Goal: Task Accomplishment & Management: Use online tool/utility

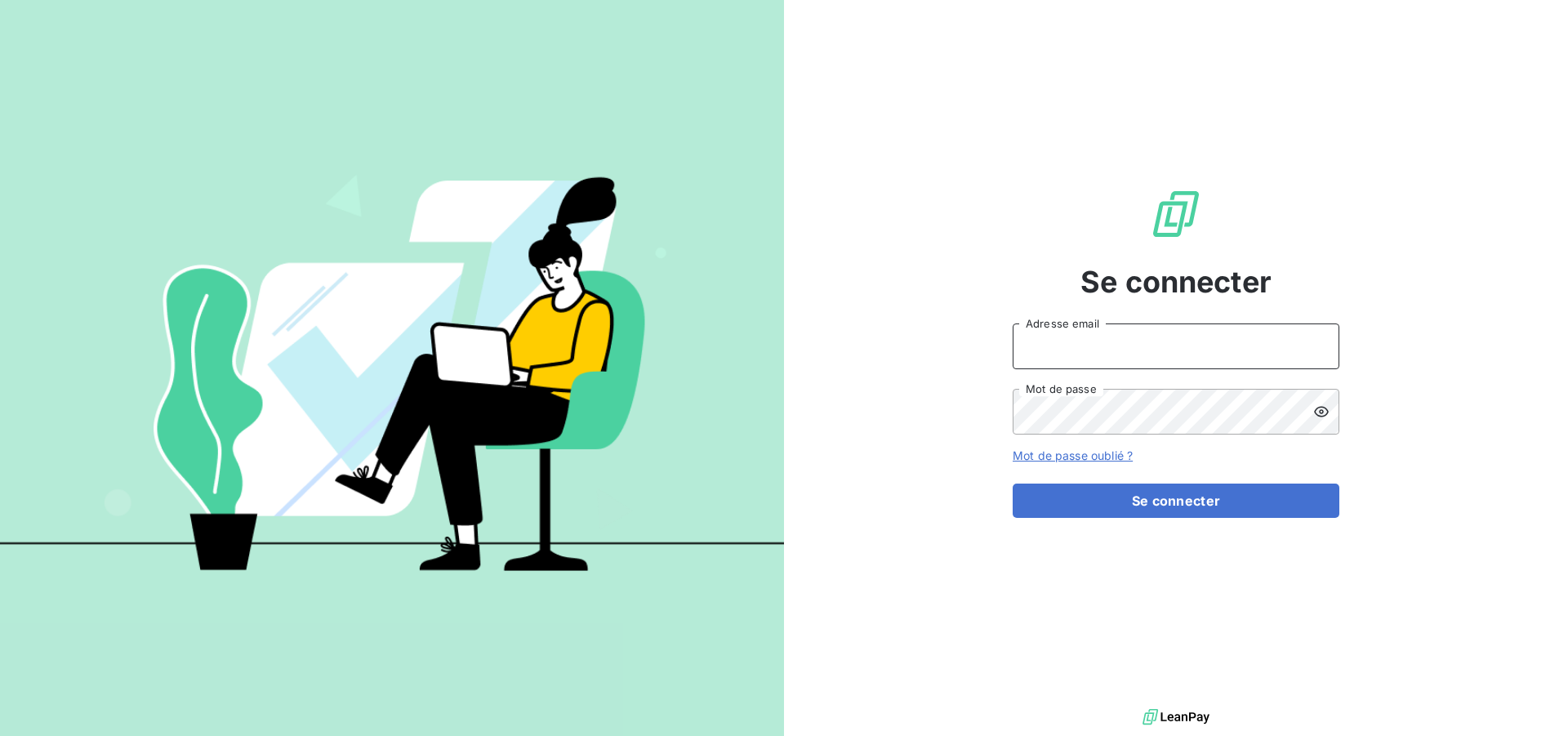
click at [1138, 354] on input "Adresse email" at bounding box center [1175, 346] width 326 height 46
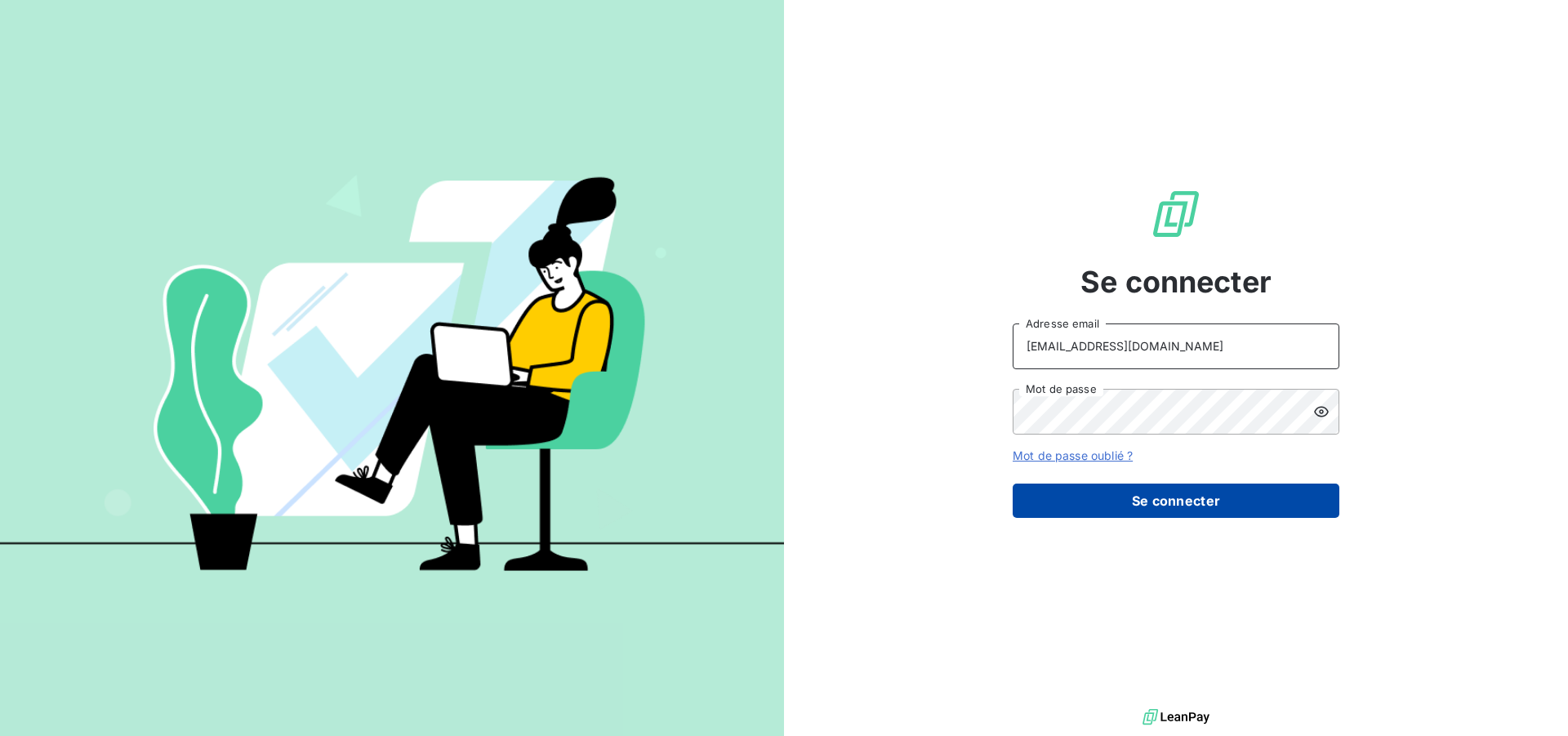
type input "[EMAIL_ADDRESS][DOMAIN_NAME]"
click at [1146, 501] on button "Se connecter" at bounding box center [1175, 501] width 326 height 35
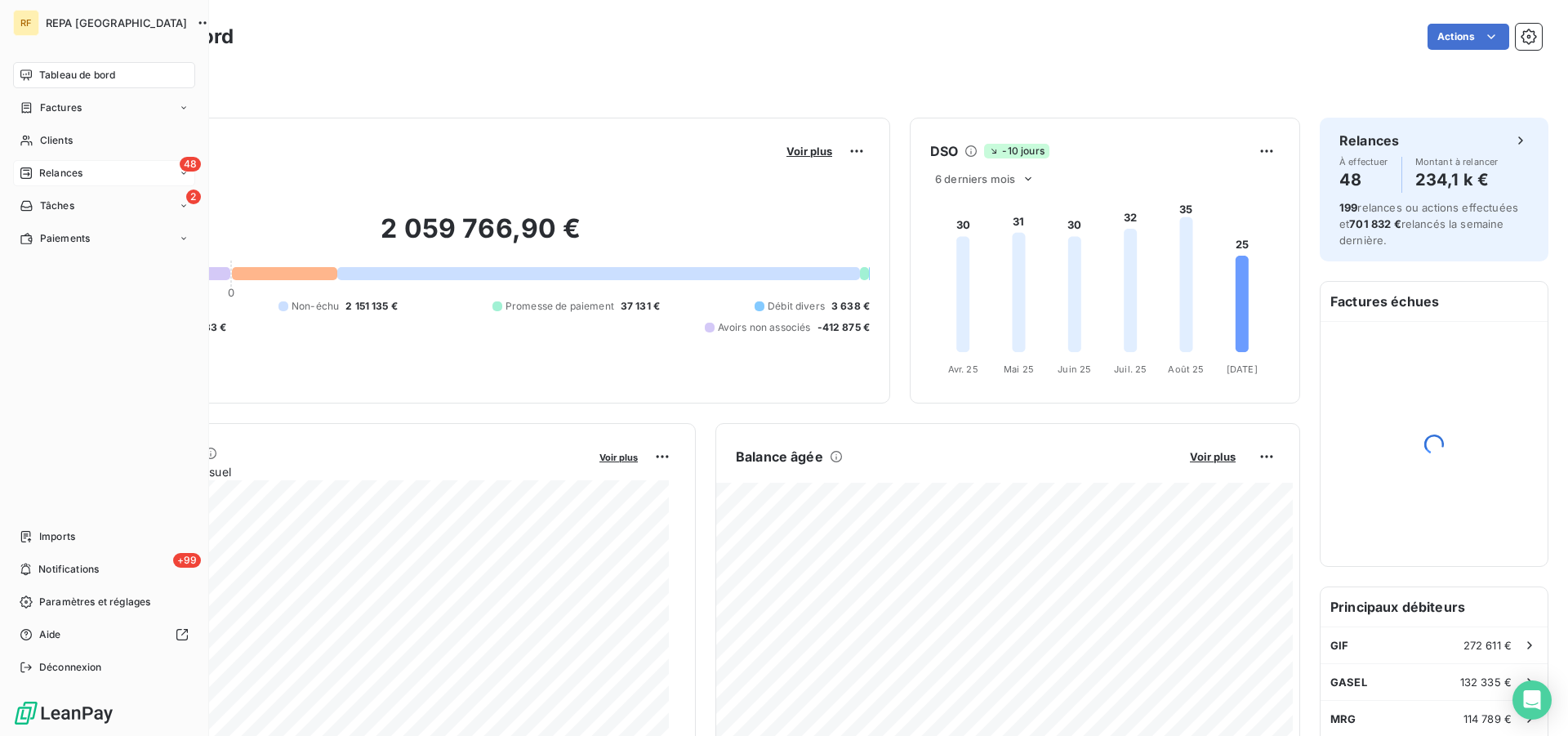
click at [55, 171] on span "Relances" at bounding box center [60, 173] width 43 height 14
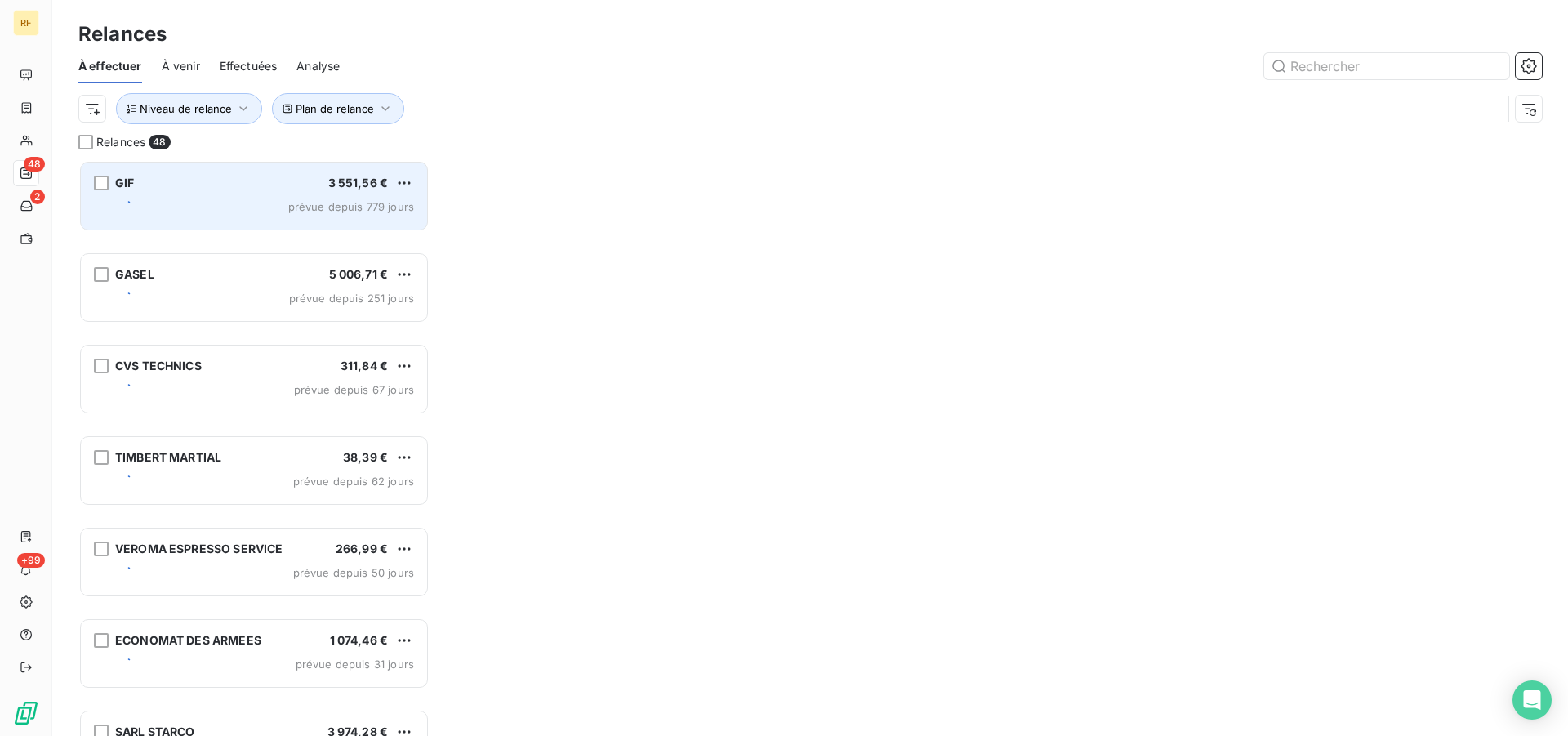
scroll to position [562, 337]
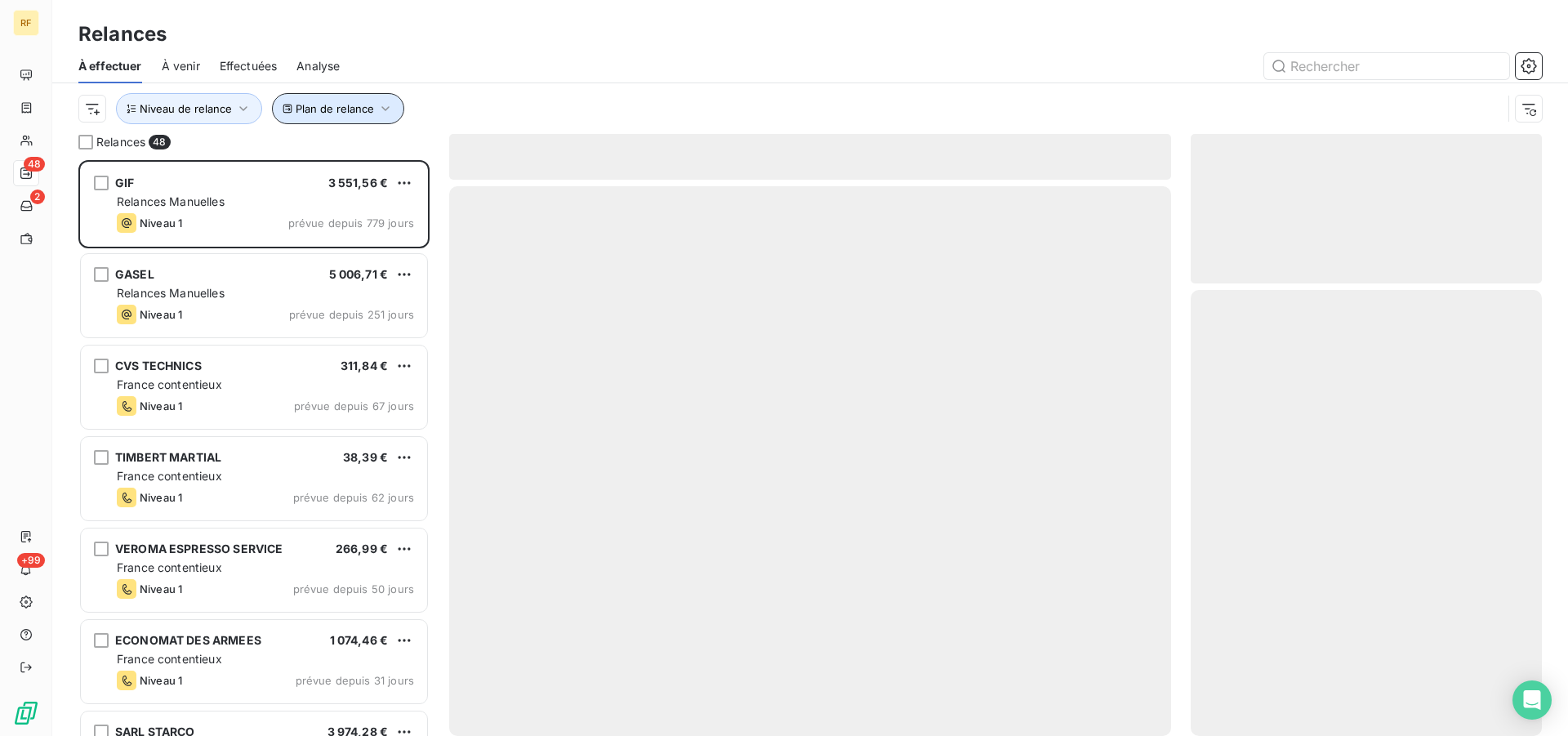
click at [343, 111] on span "Plan de relance" at bounding box center [334, 108] width 78 height 13
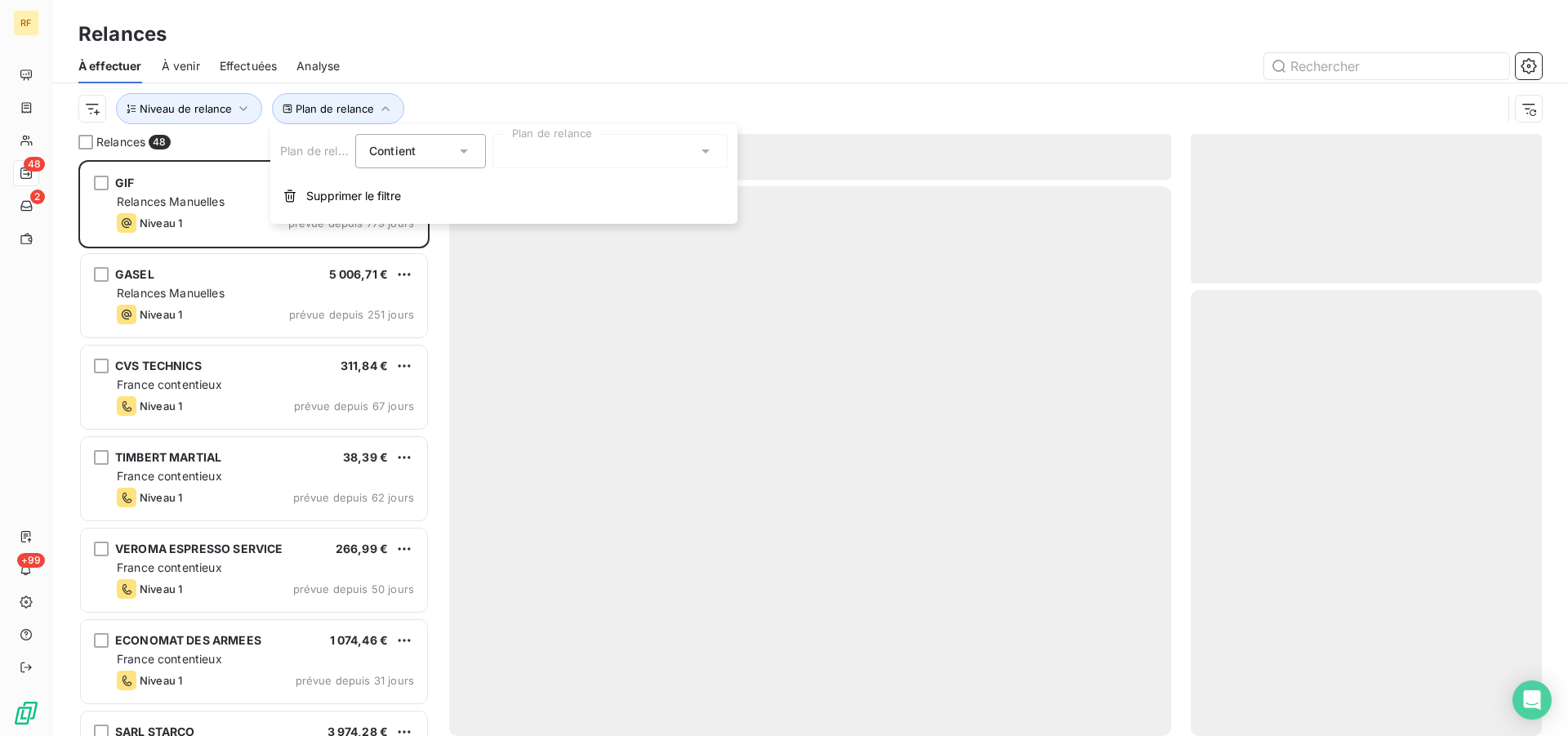
click at [646, 143] on div at bounding box center [610, 151] width 235 height 35
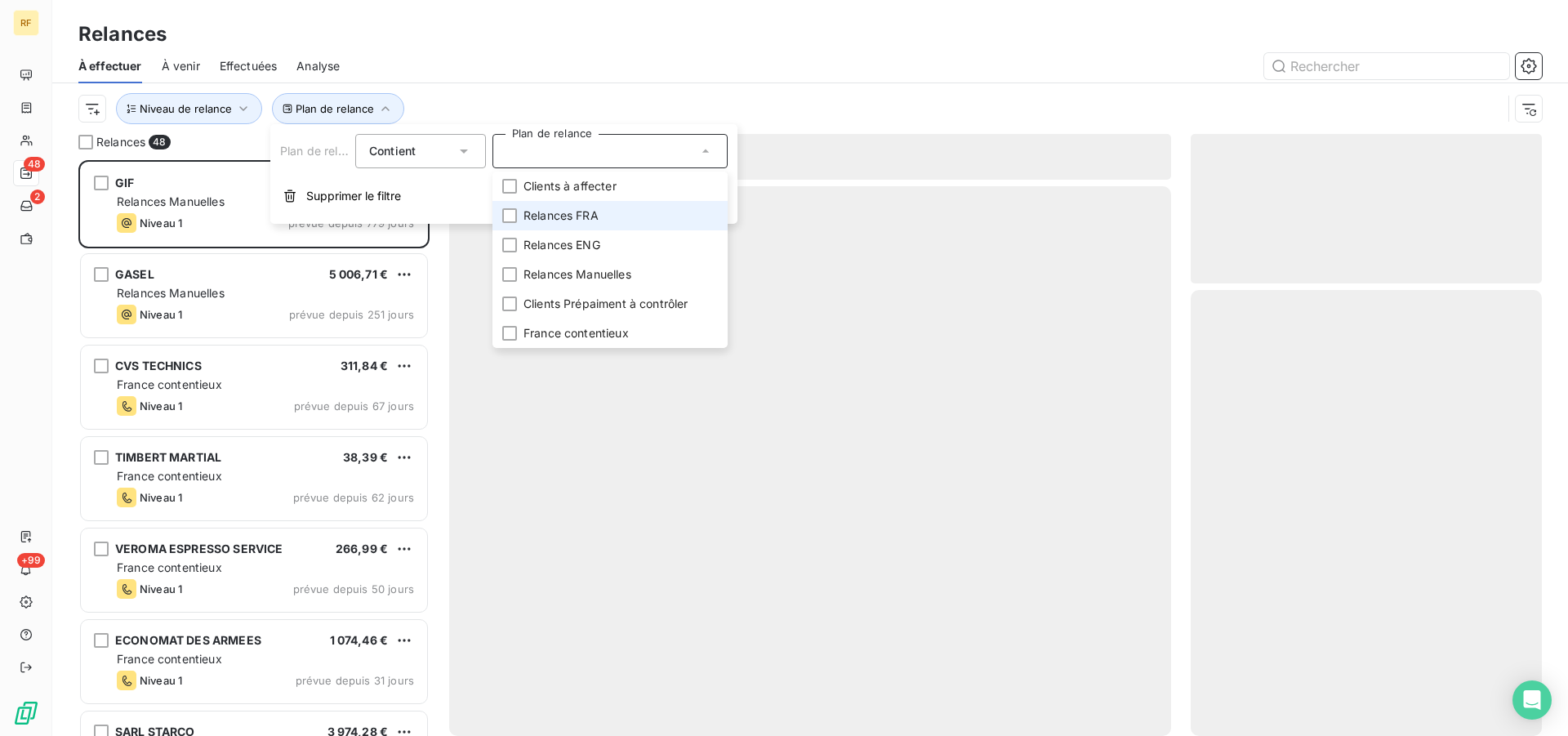
click at [563, 213] on span "Relances FRA" at bounding box center [561, 215] width 75 height 16
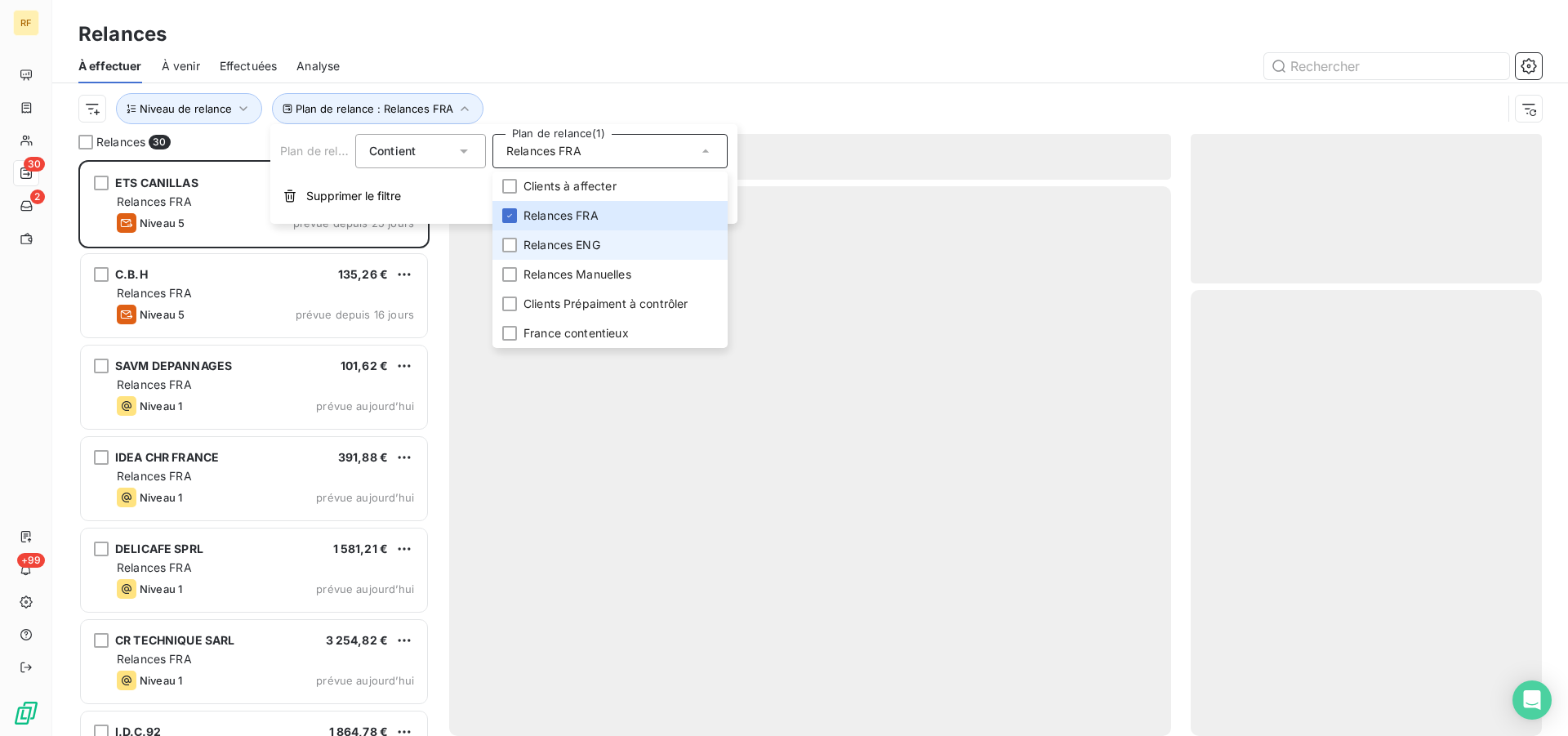
click at [554, 246] on span "Relances ENG" at bounding box center [562, 245] width 77 height 16
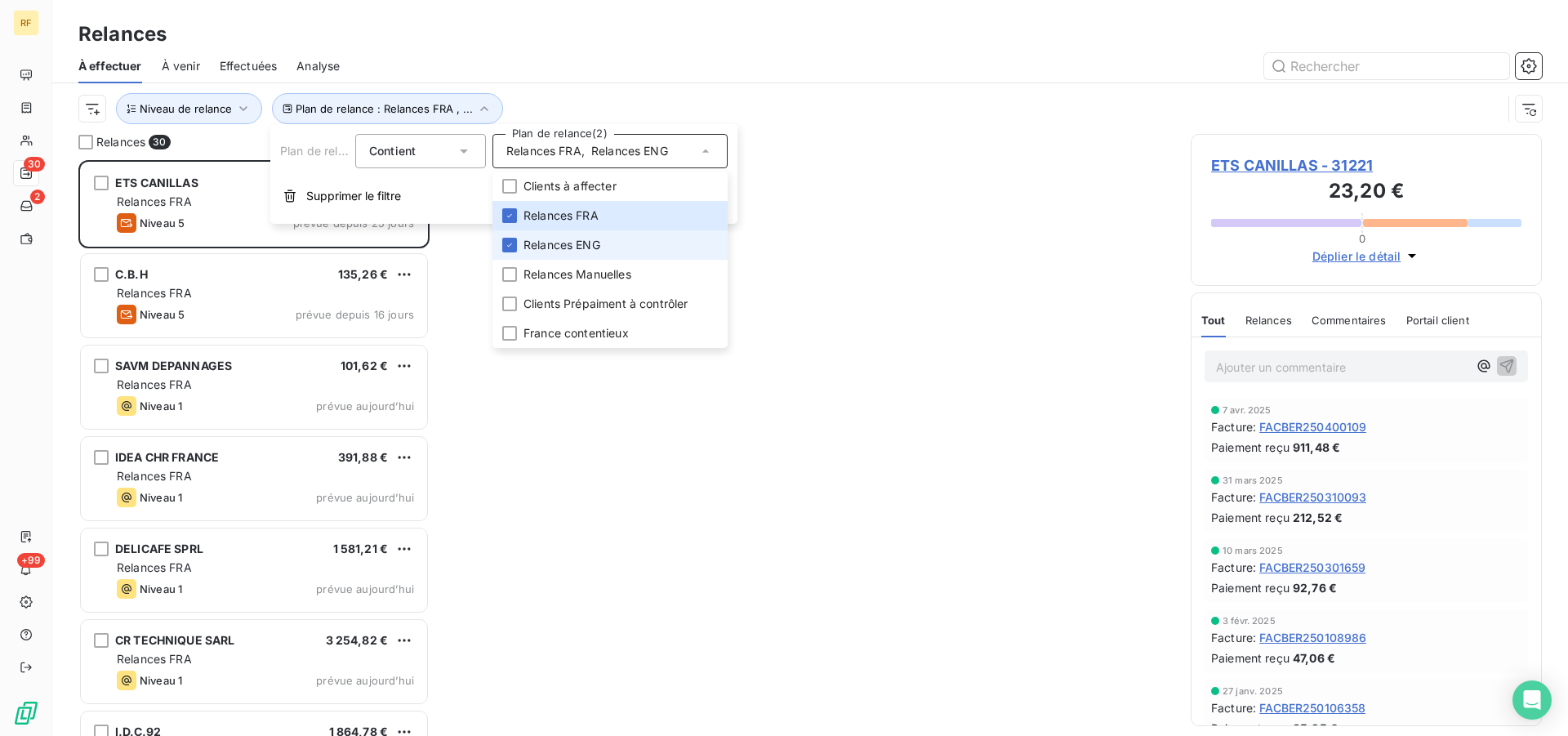
scroll to position [562, 337]
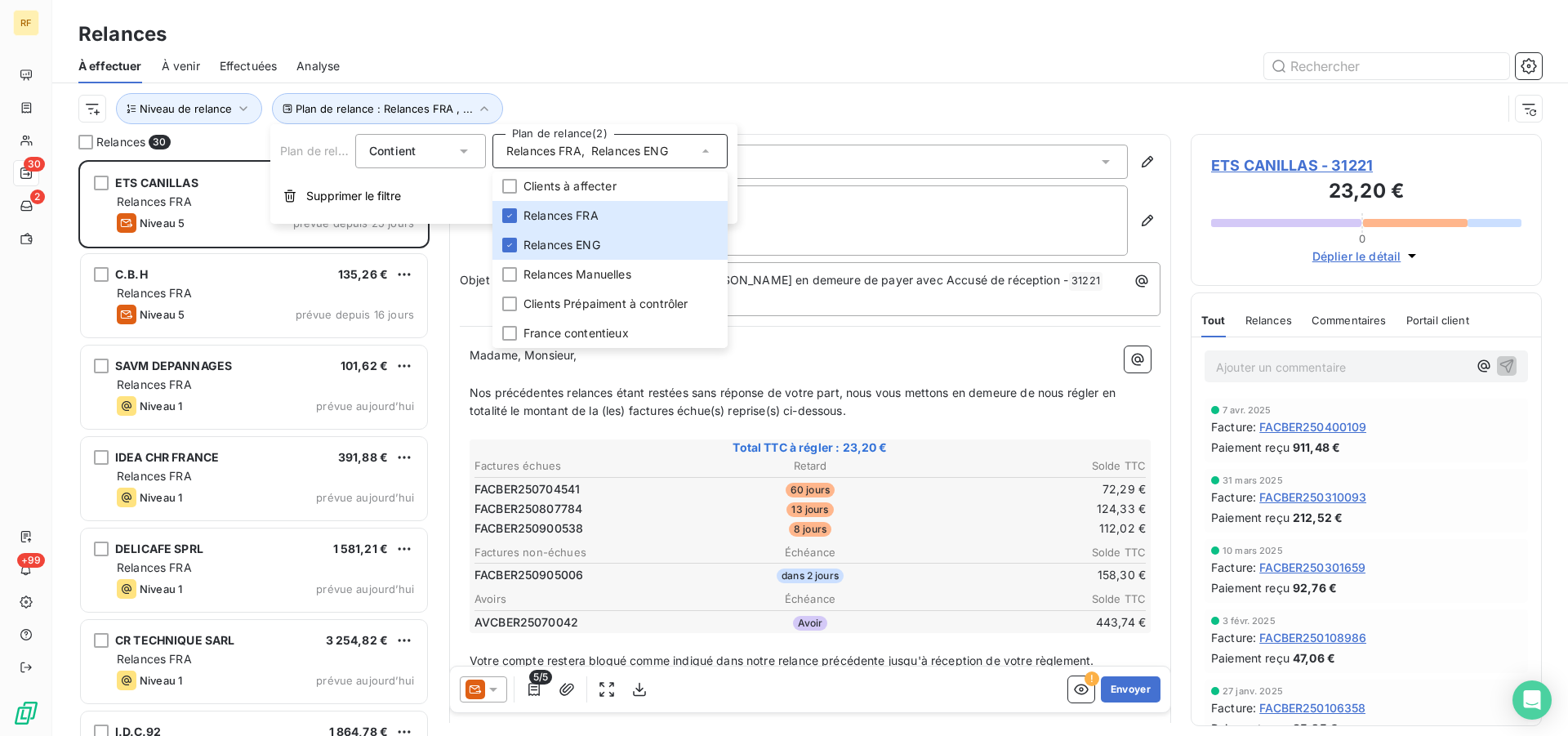
click at [638, 84] on div "Plan de relance : Relances FRA , ... Niveau de relance" at bounding box center [810, 109] width 1463 height 51
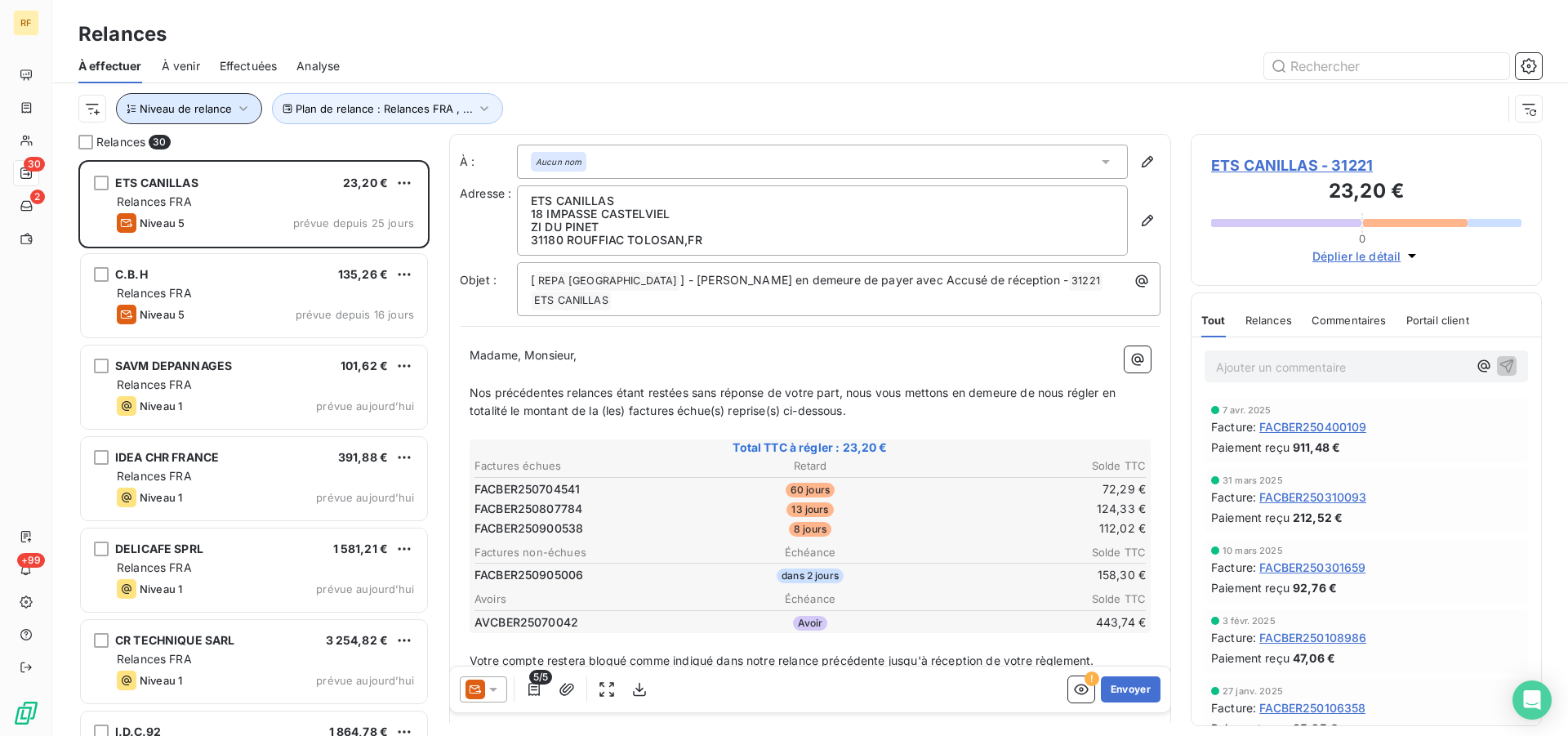
click at [222, 99] on button "Niveau de relance" at bounding box center [188, 108] width 146 height 31
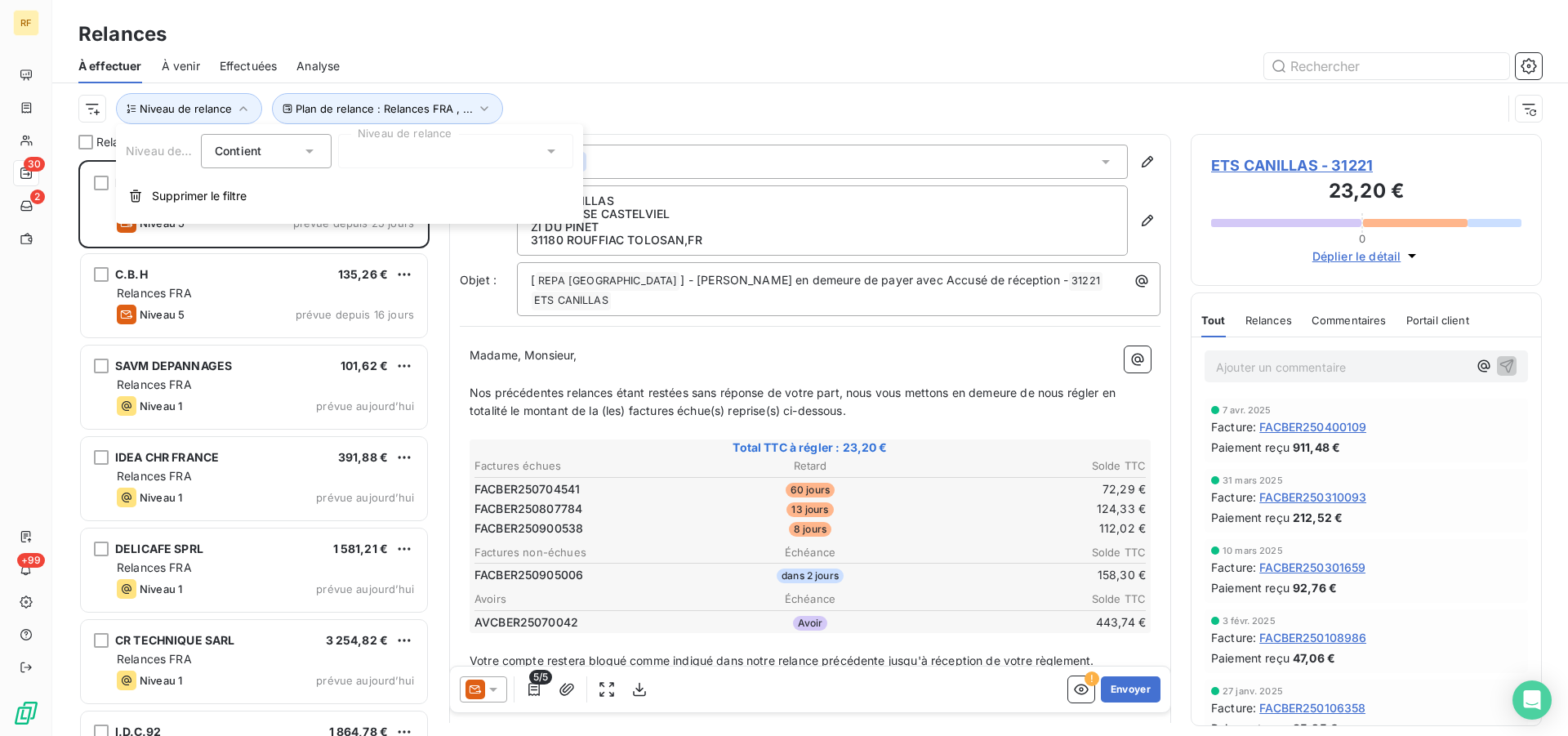
click at [428, 149] on div at bounding box center [455, 151] width 235 height 35
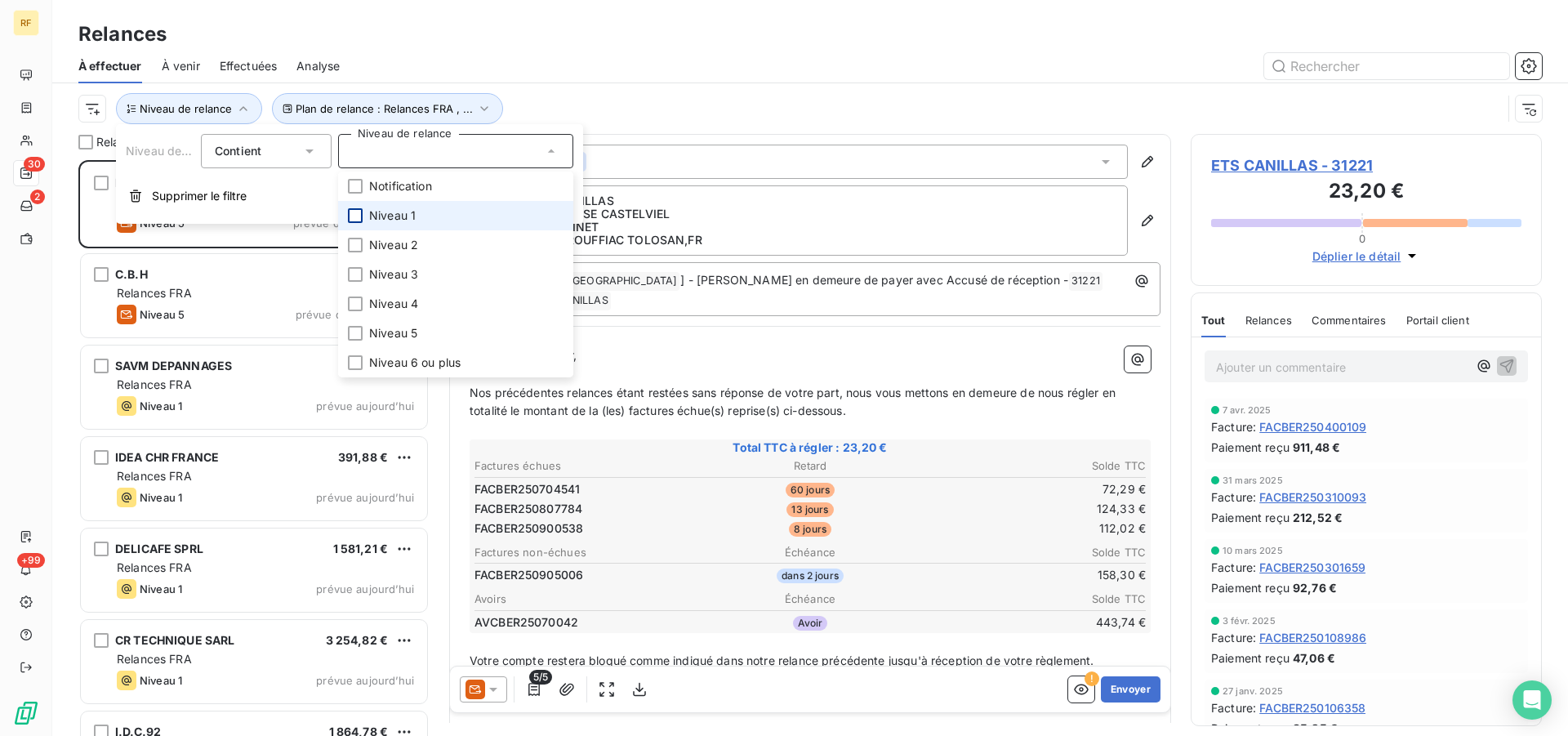
click at [359, 210] on div at bounding box center [354, 215] width 14 height 14
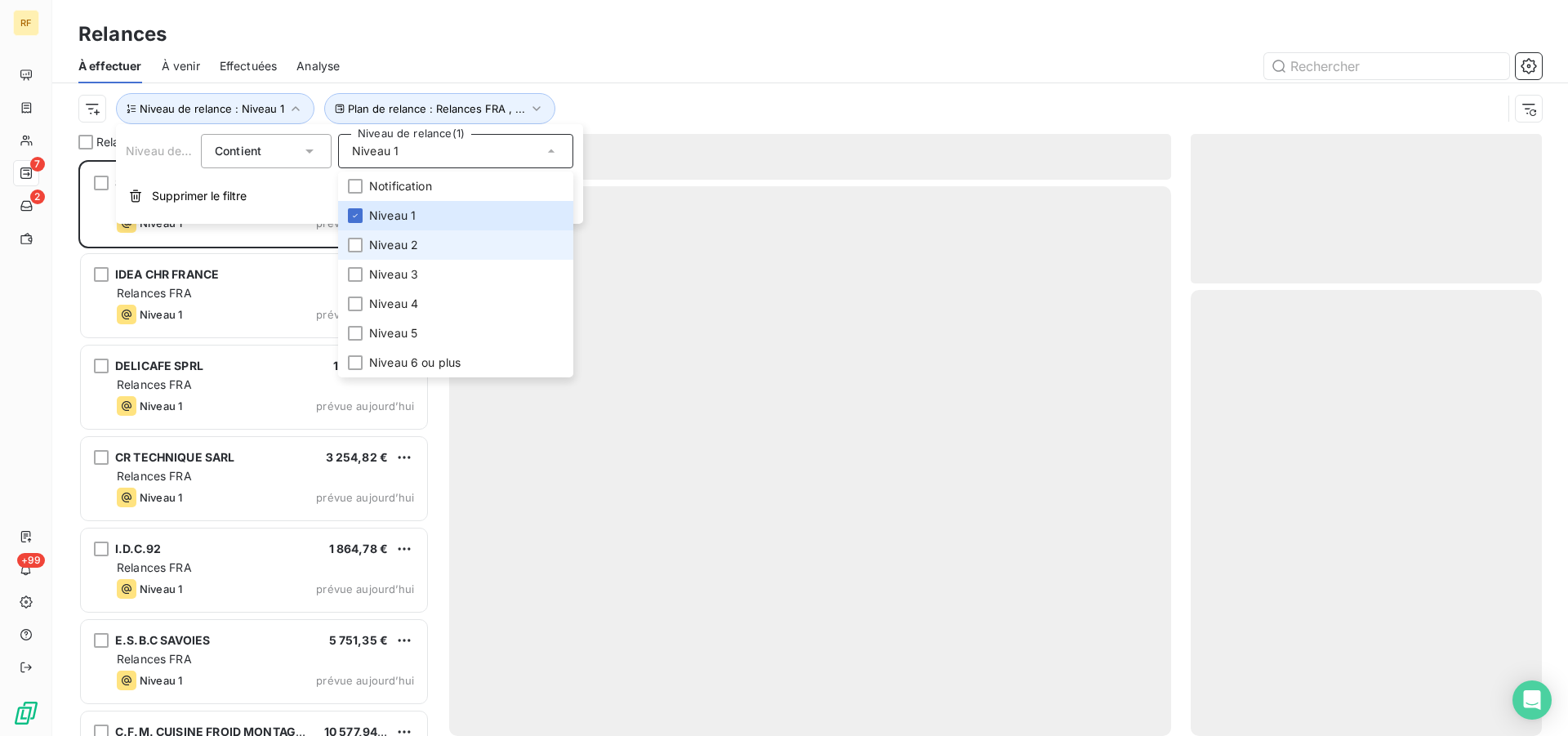
scroll to position [562, 337]
click at [353, 255] on li "Niveau 2" at bounding box center [455, 245] width 235 height 30
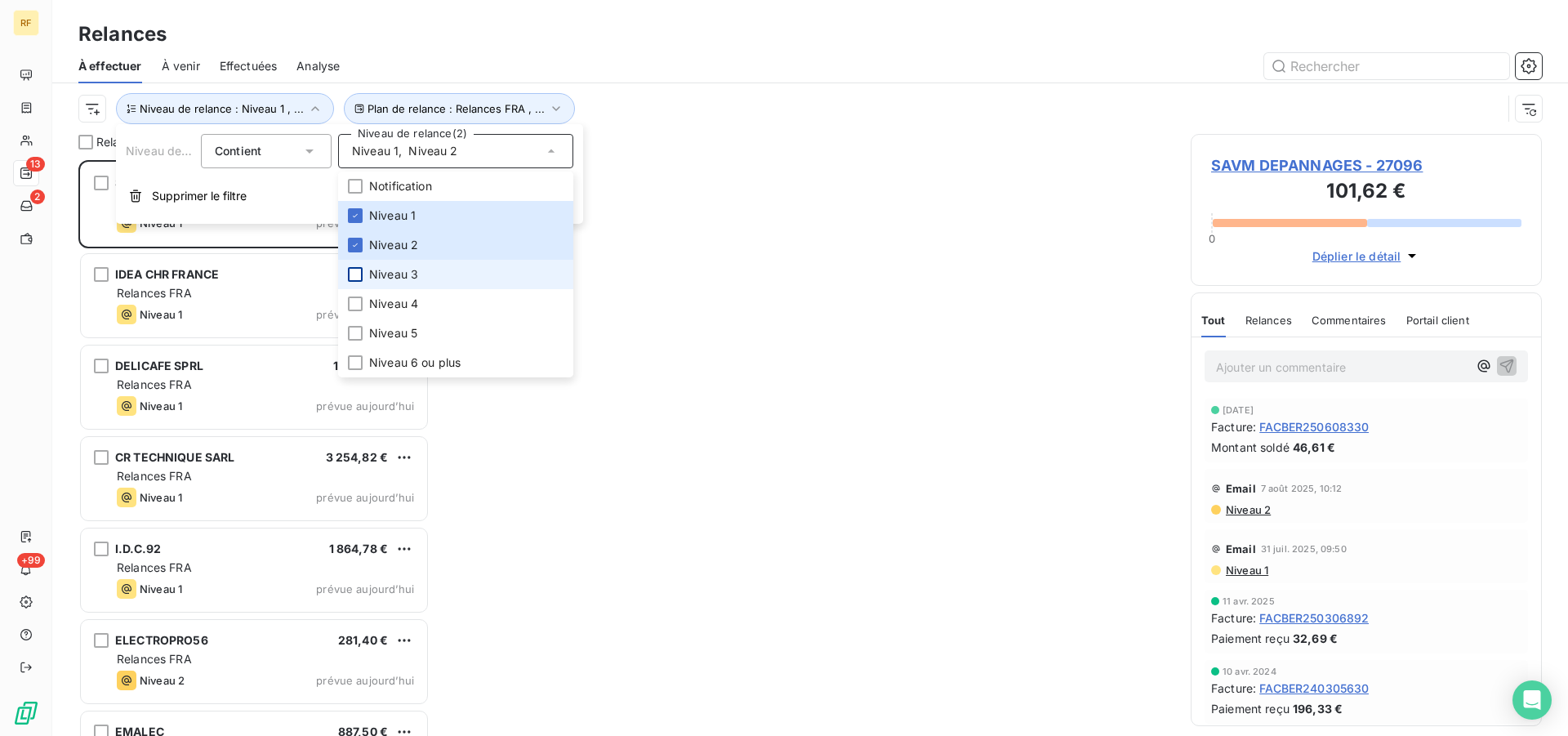
scroll to position [0, 0]
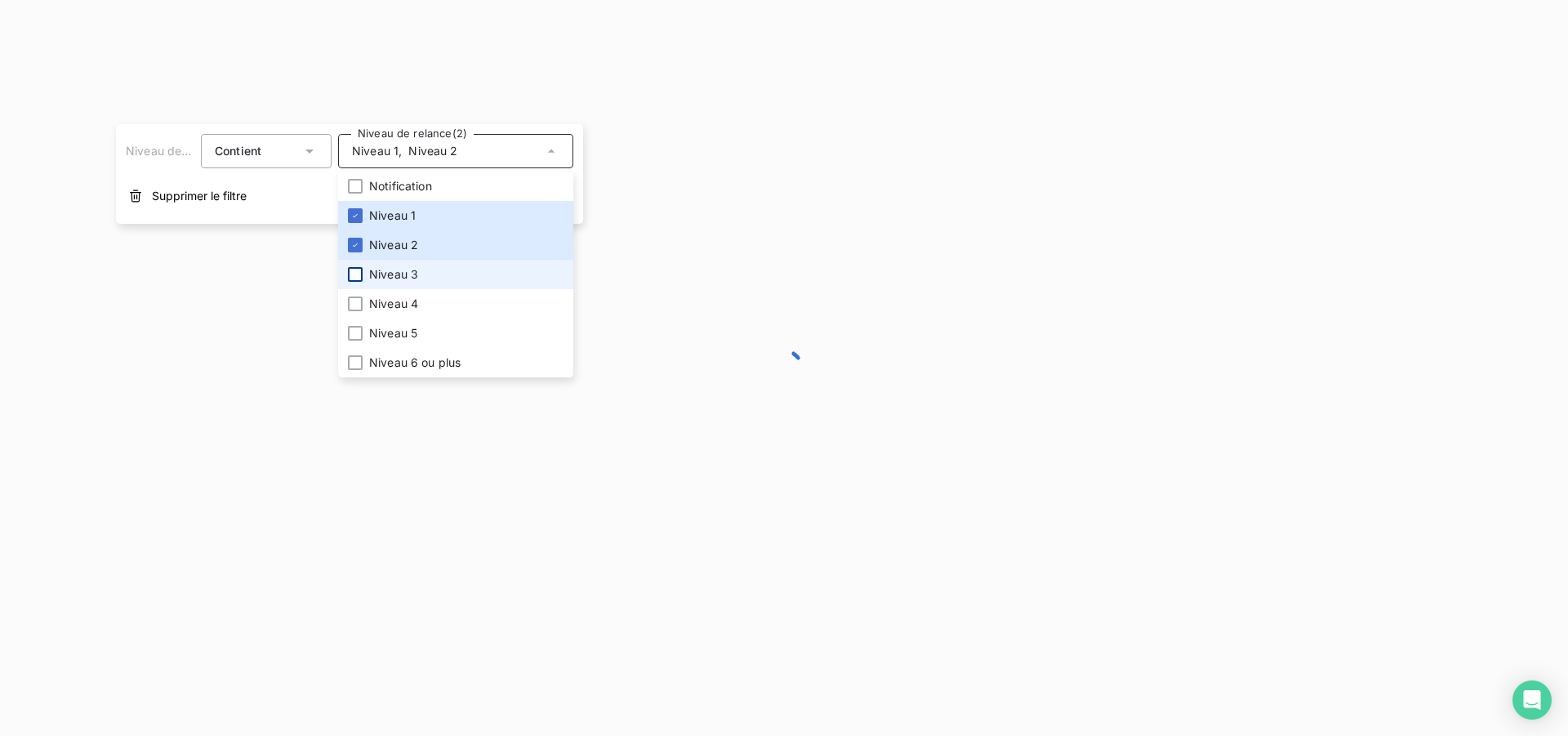
click at [351, 277] on div at bounding box center [354, 274] width 14 height 14
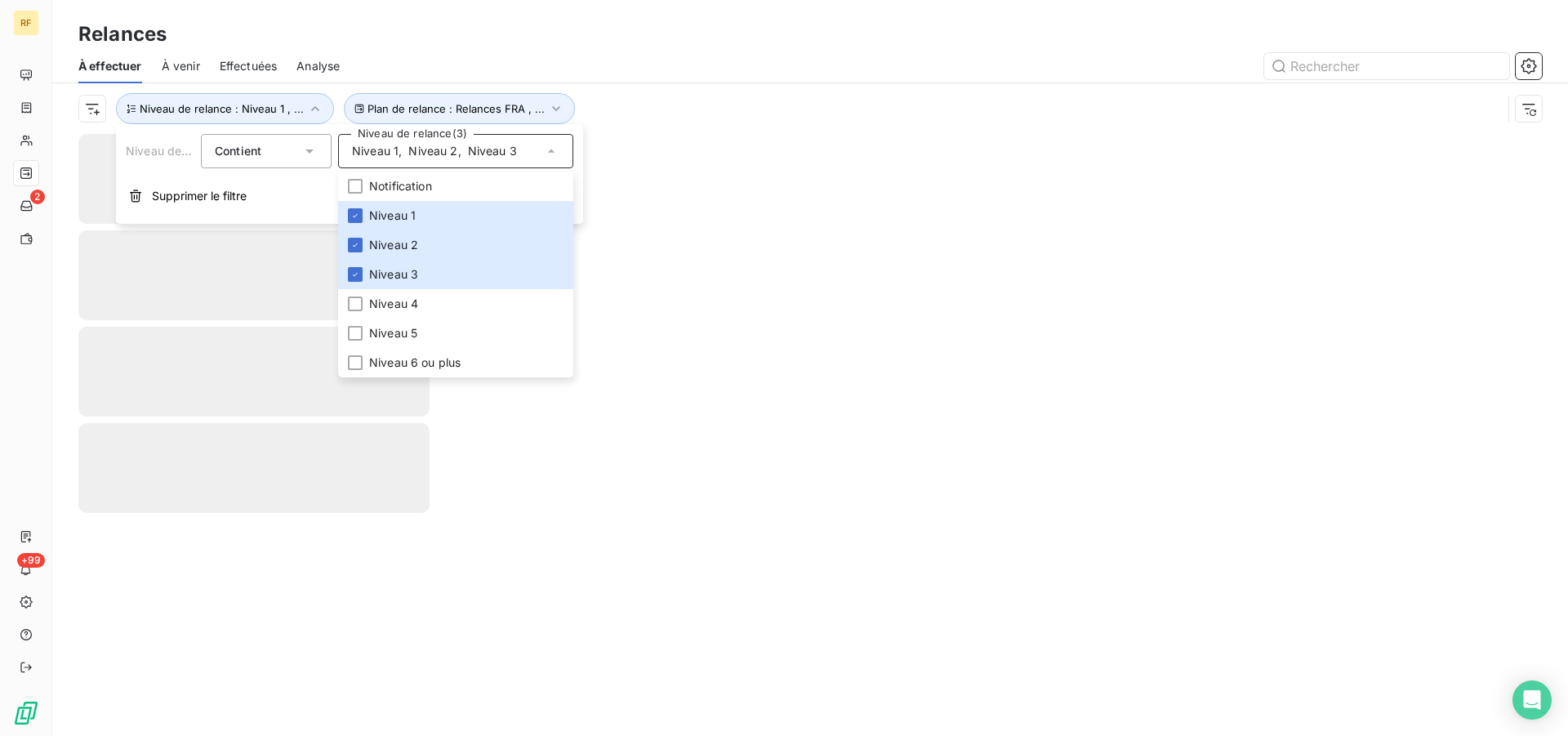
click at [734, 46] on div "Relances" at bounding box center [810, 34] width 1516 height 30
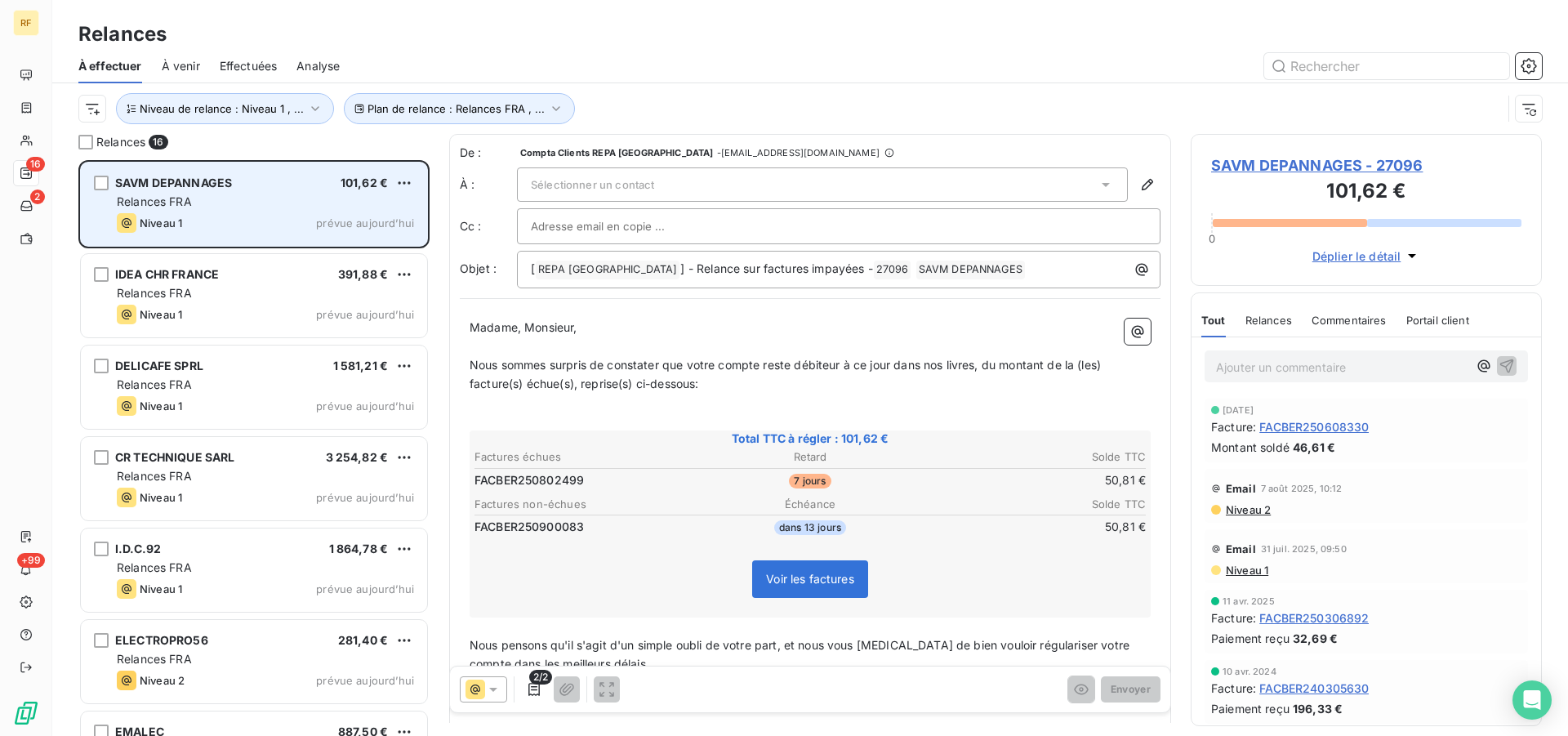
click at [277, 210] on div "SAVM DEPANNAGES 101,62 € Relances FRA Niveau 1 prévue [DATE]" at bounding box center [254, 204] width 346 height 84
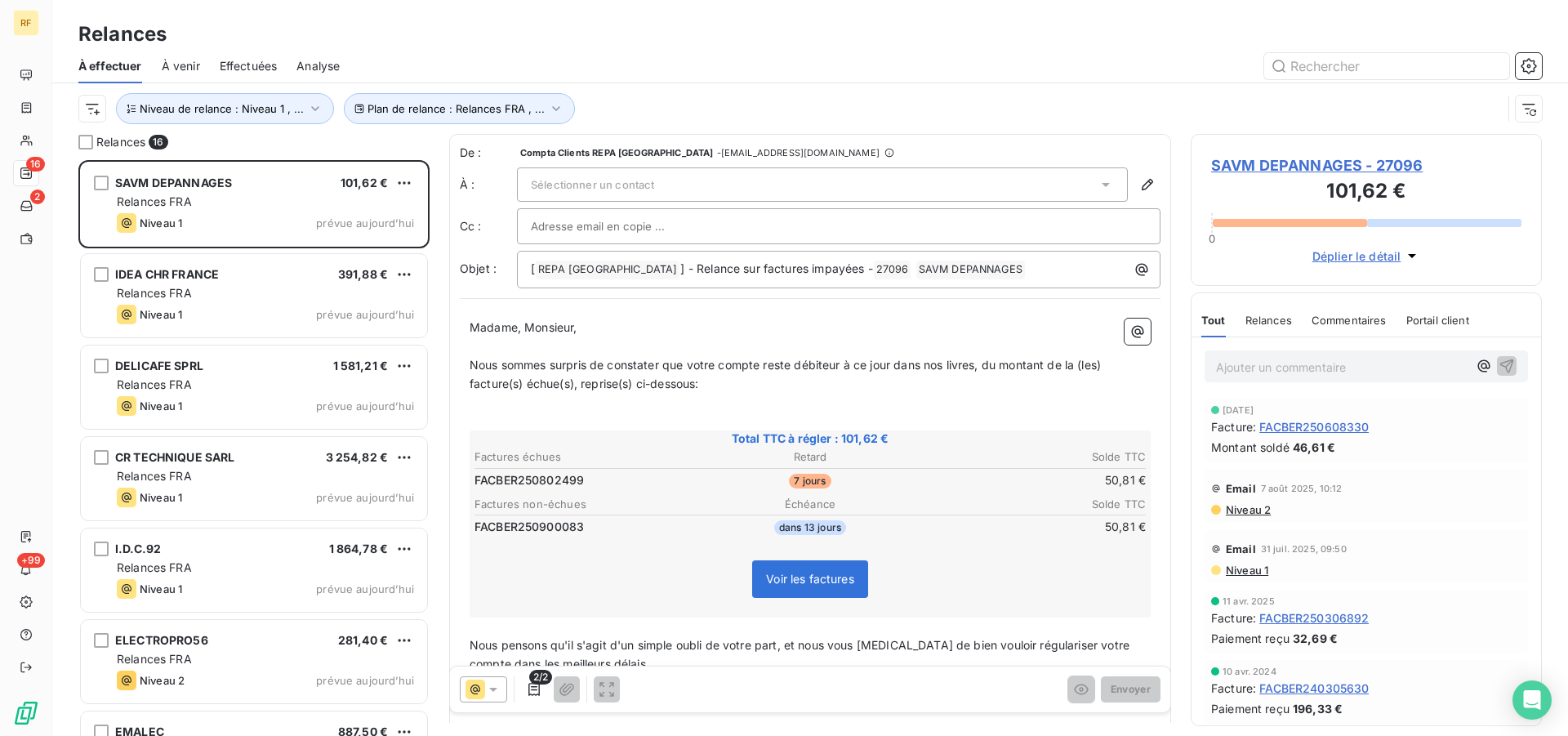
click at [579, 177] on div "Sélectionner un contact" at bounding box center [822, 184] width 611 height 35
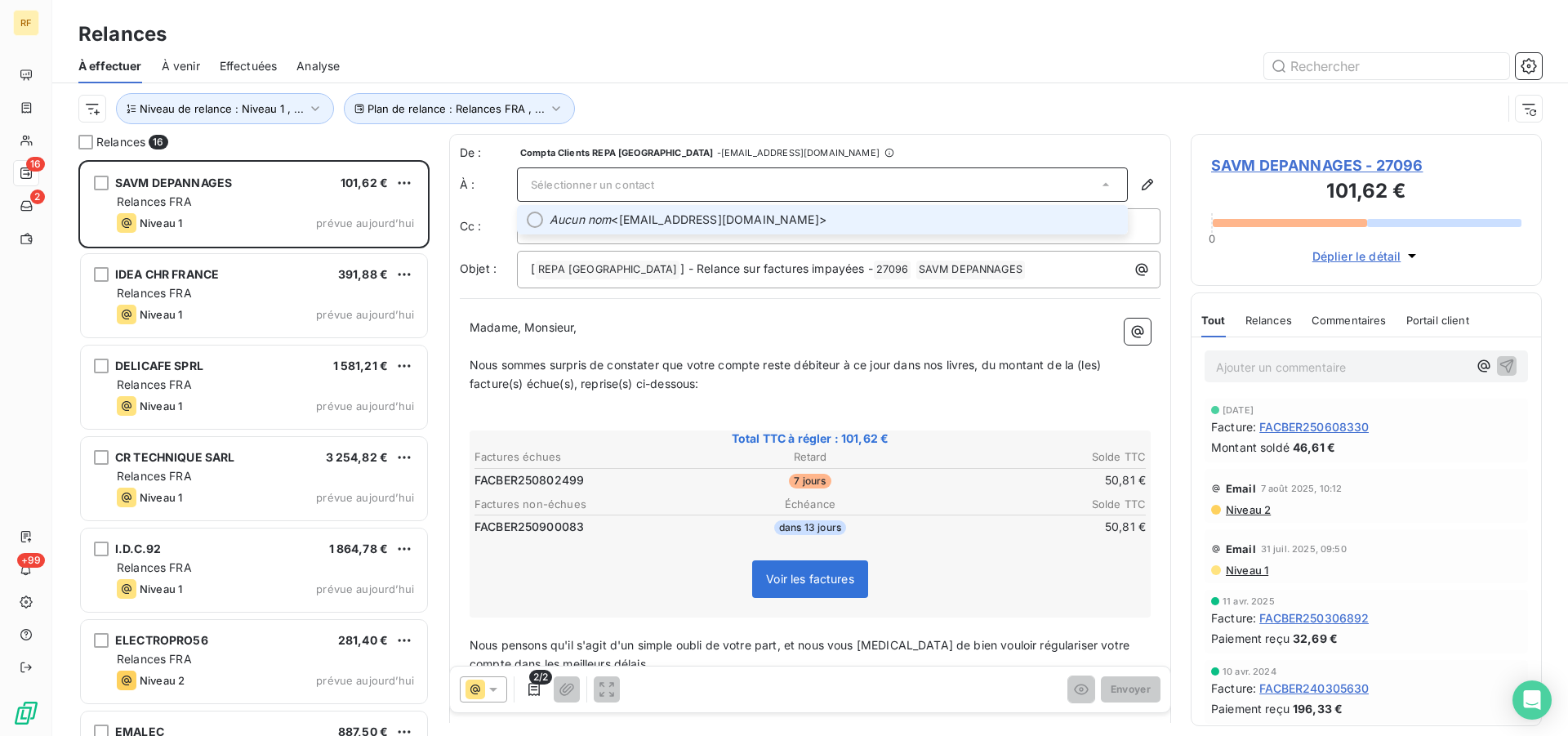
click at [590, 180] on span "Sélectionner un contact" at bounding box center [592, 184] width 123 height 13
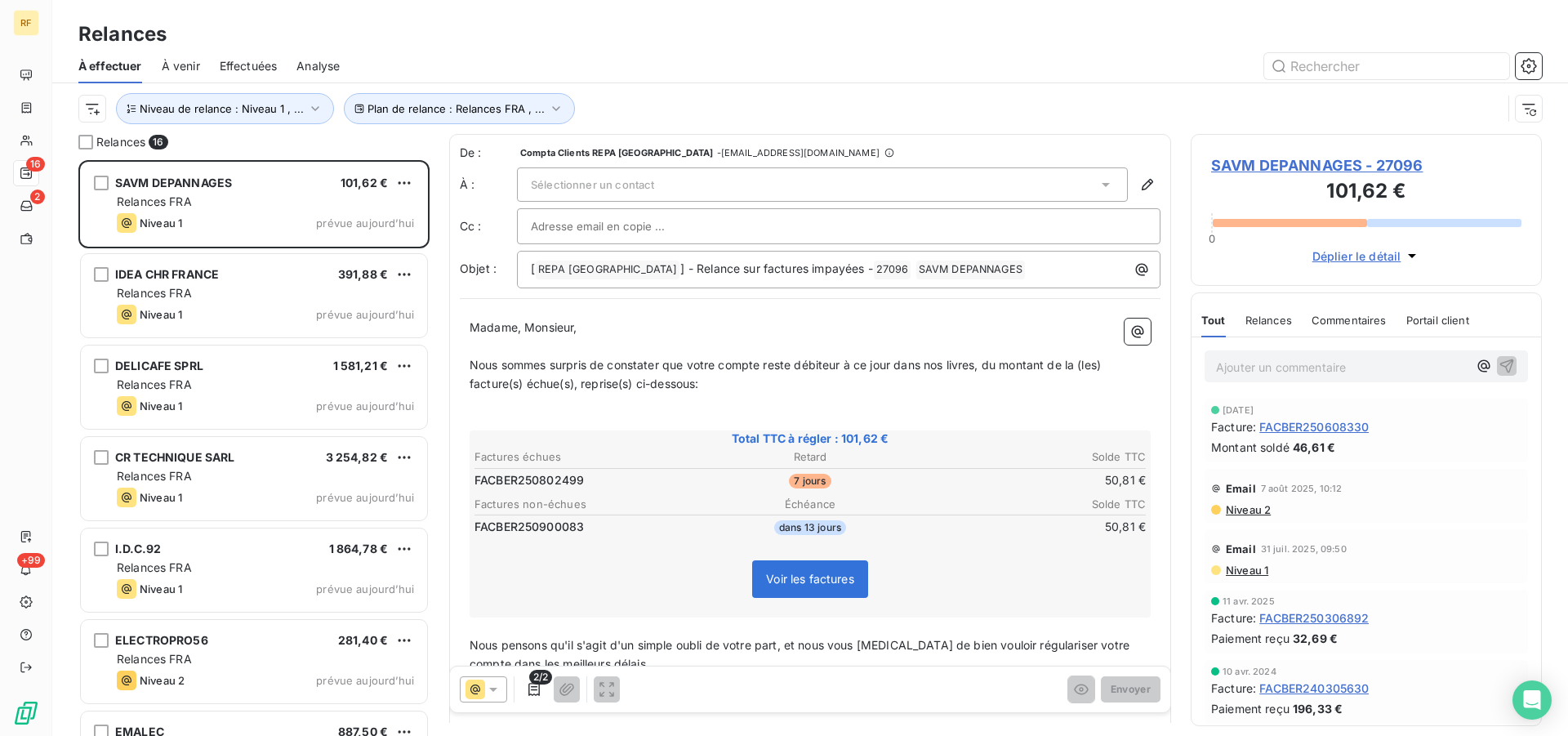
click at [645, 191] on span "Sélectionner un contact" at bounding box center [592, 184] width 123 height 13
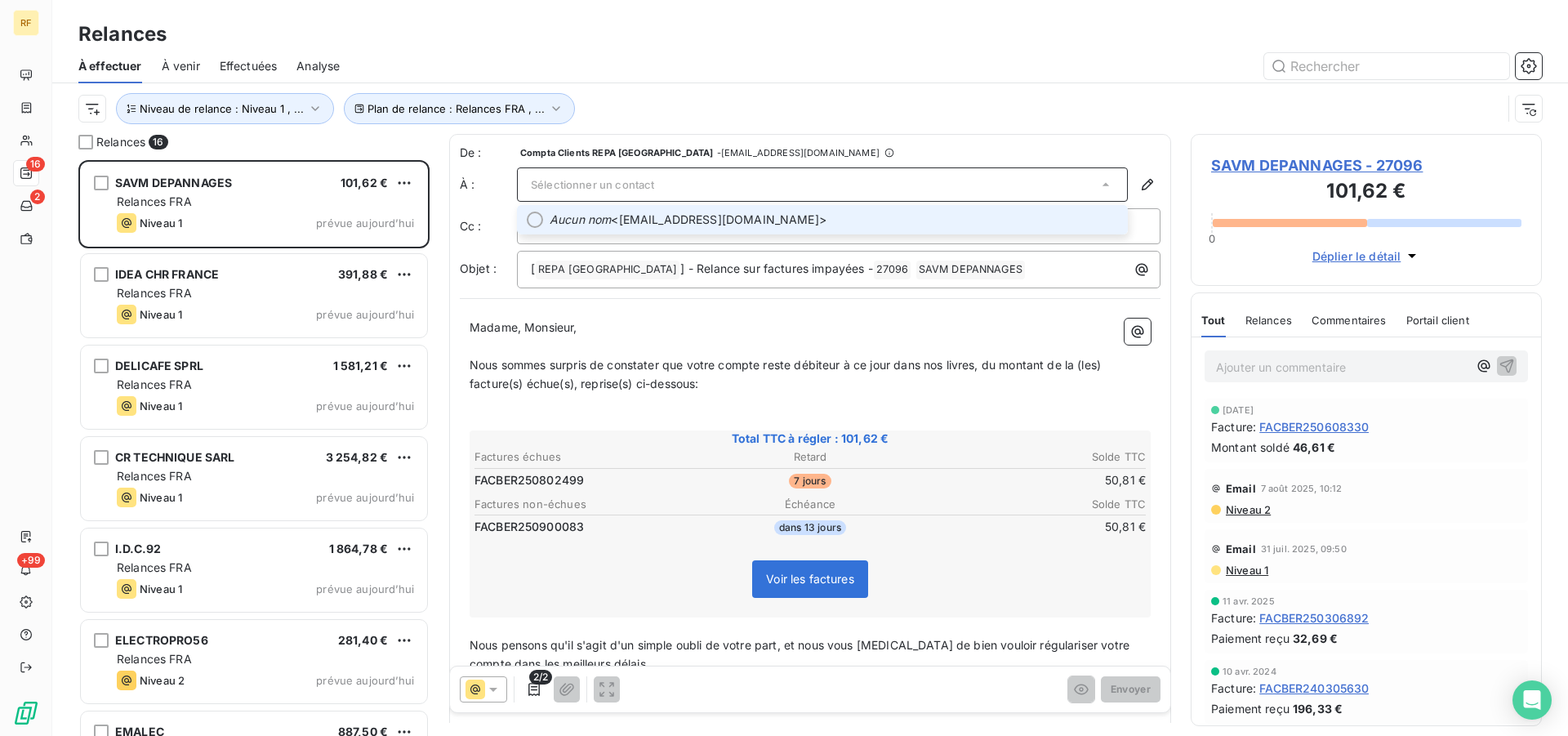
click at [671, 221] on span "Aucun nom <[EMAIL_ADDRESS][DOMAIN_NAME]>" at bounding box center [834, 219] width 568 height 16
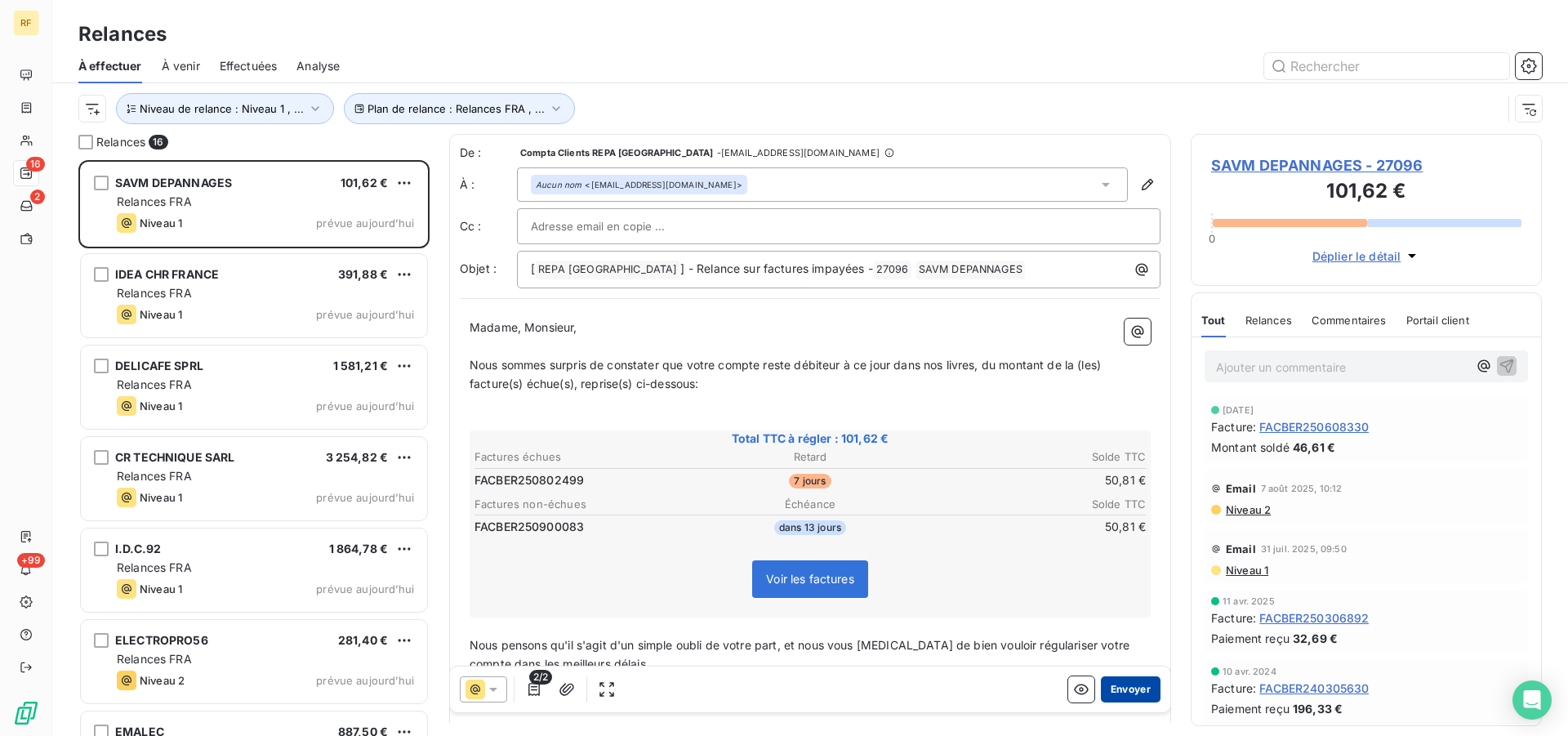
click at [1125, 691] on button "Envoyer" at bounding box center [1130, 690] width 60 height 26
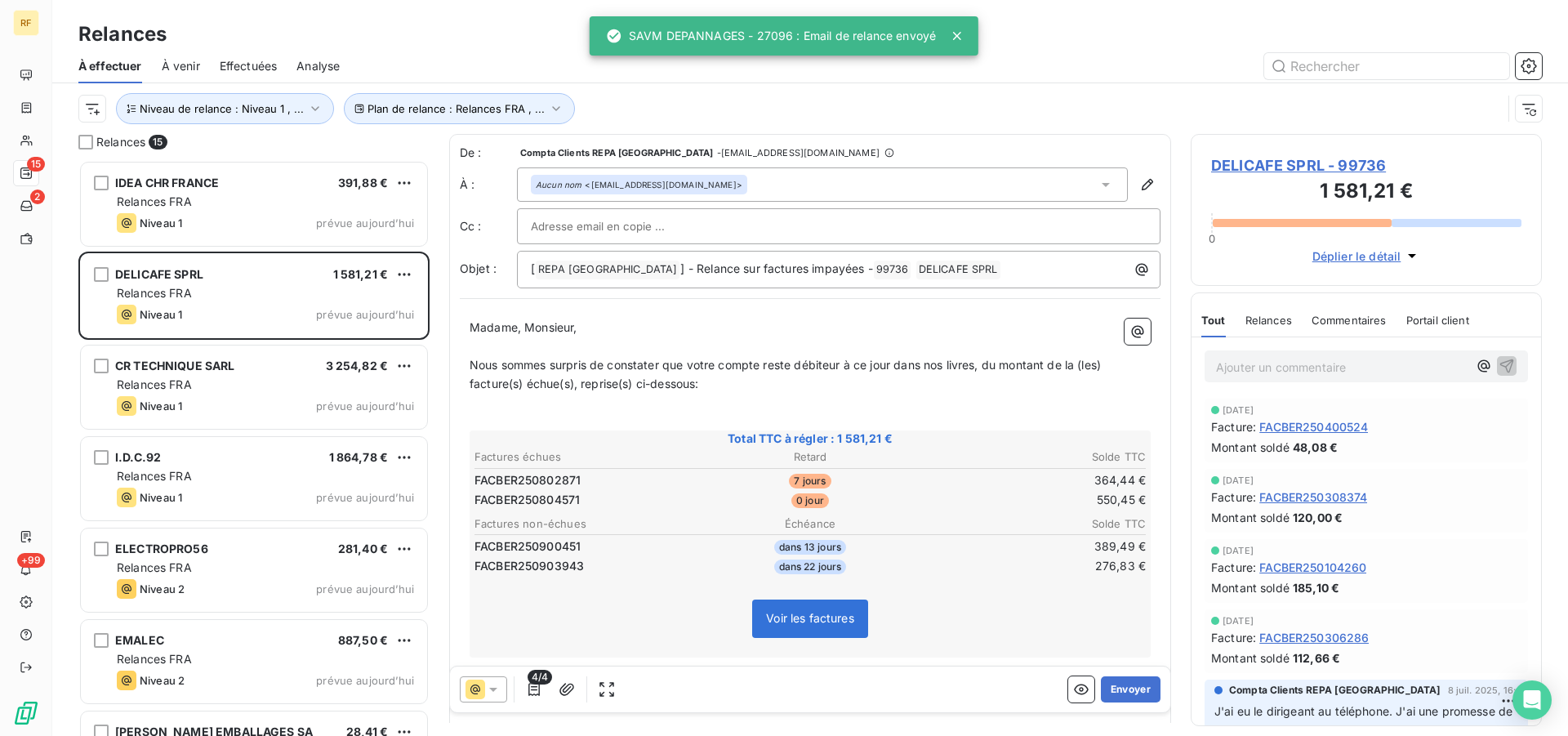
click at [1125, 691] on button "Envoyer" at bounding box center [1130, 690] width 60 height 26
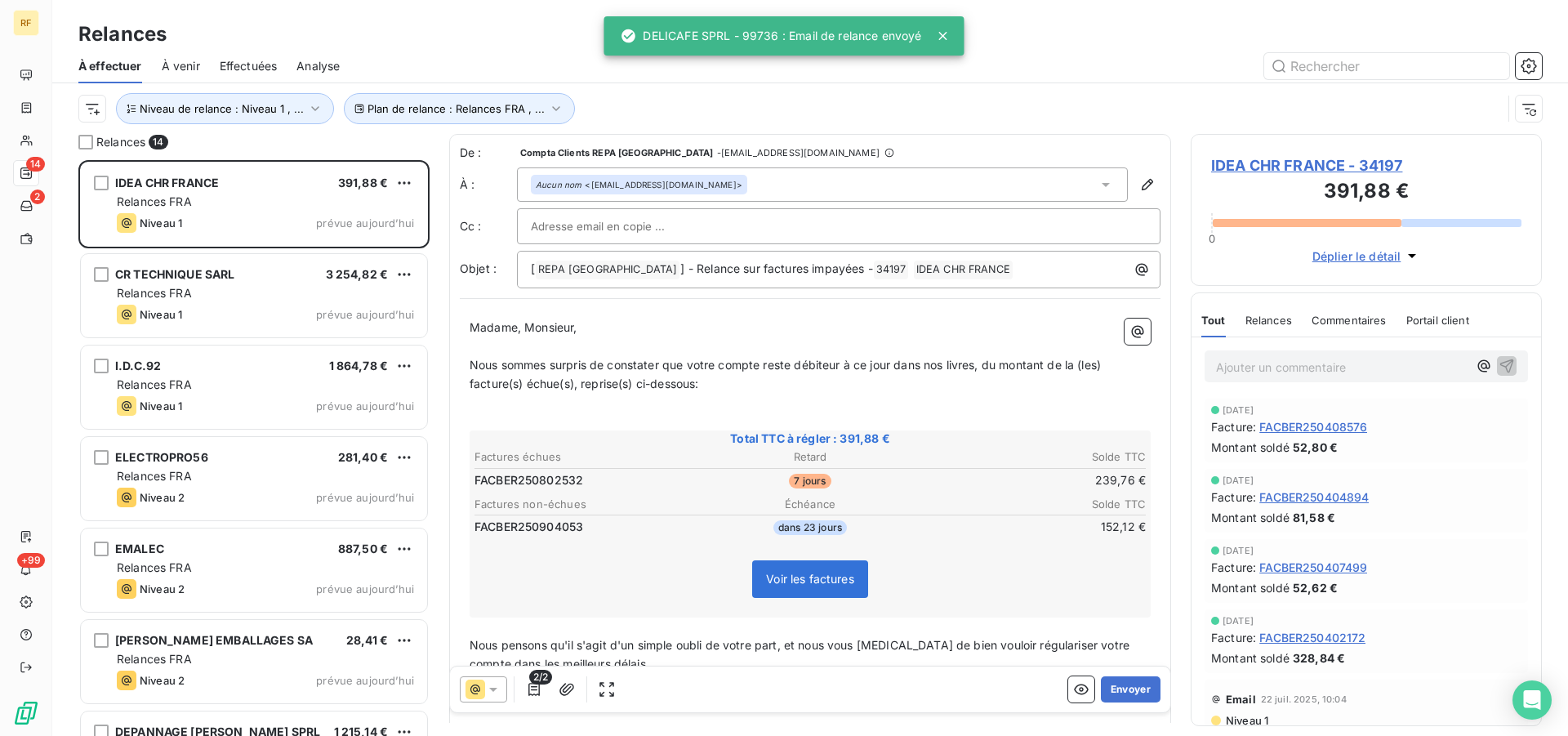
click at [1125, 691] on button "Envoyer" at bounding box center [1130, 690] width 60 height 26
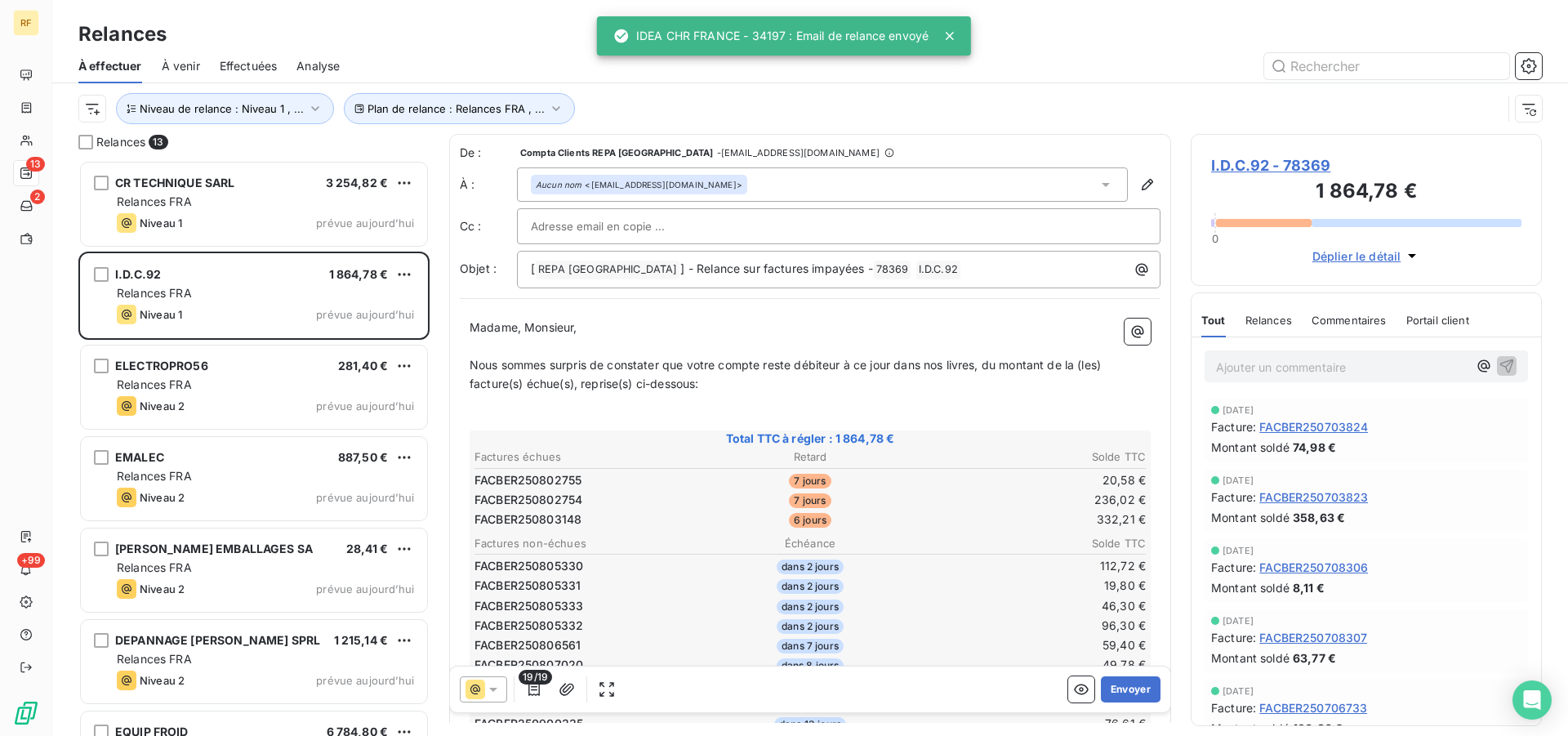
scroll to position [501, 0]
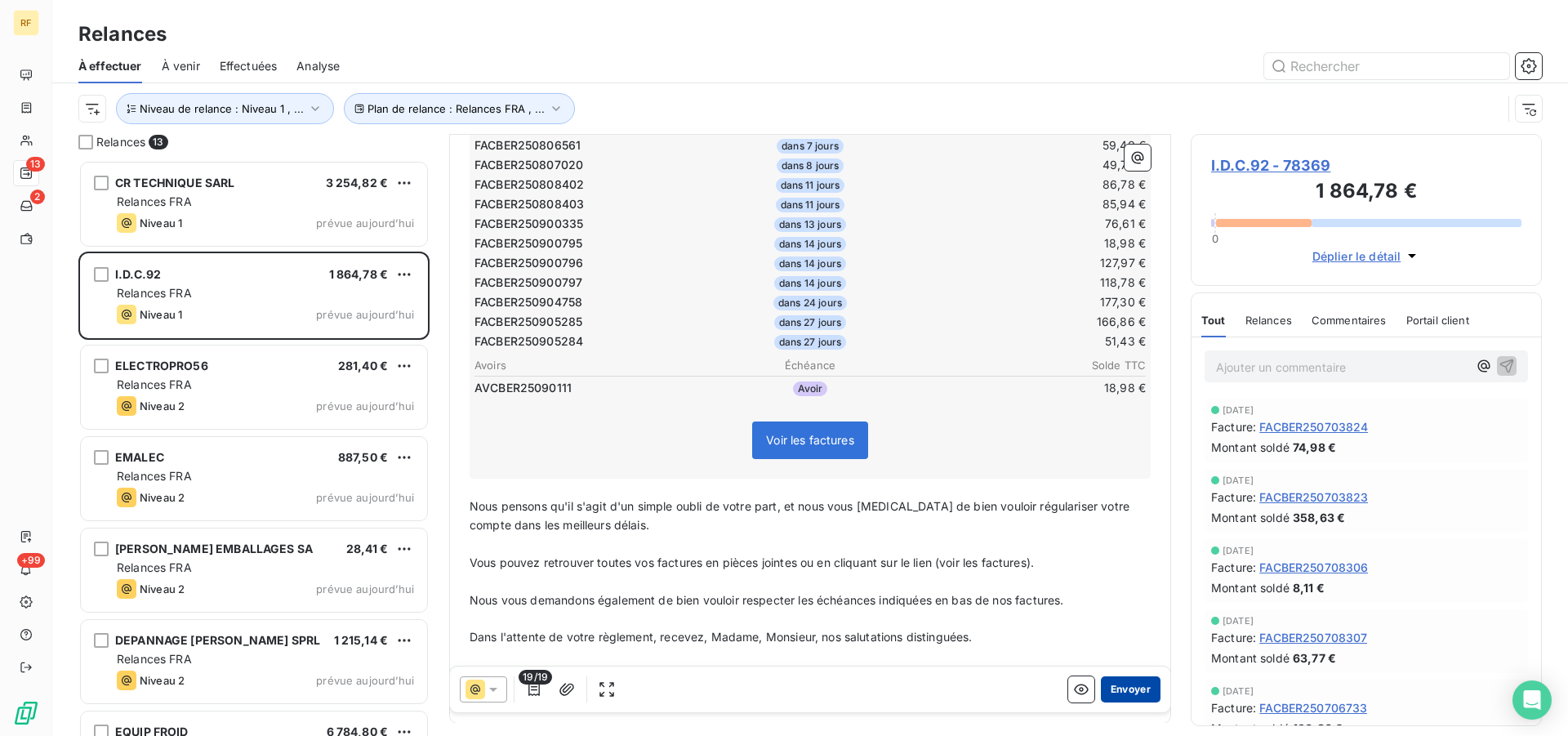
click at [1120, 691] on button "Envoyer" at bounding box center [1130, 690] width 60 height 26
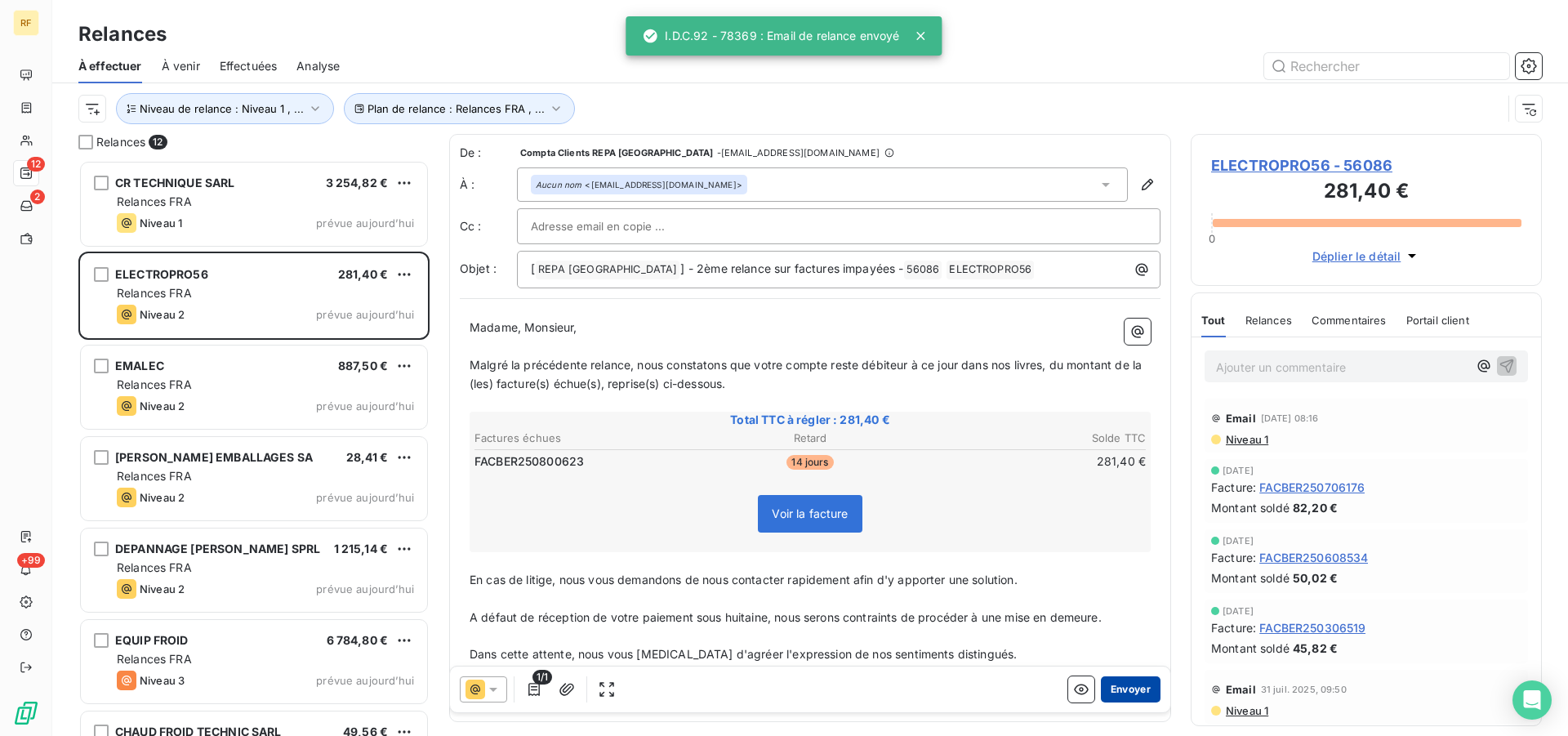
click at [1129, 695] on button "Envoyer" at bounding box center [1130, 690] width 60 height 26
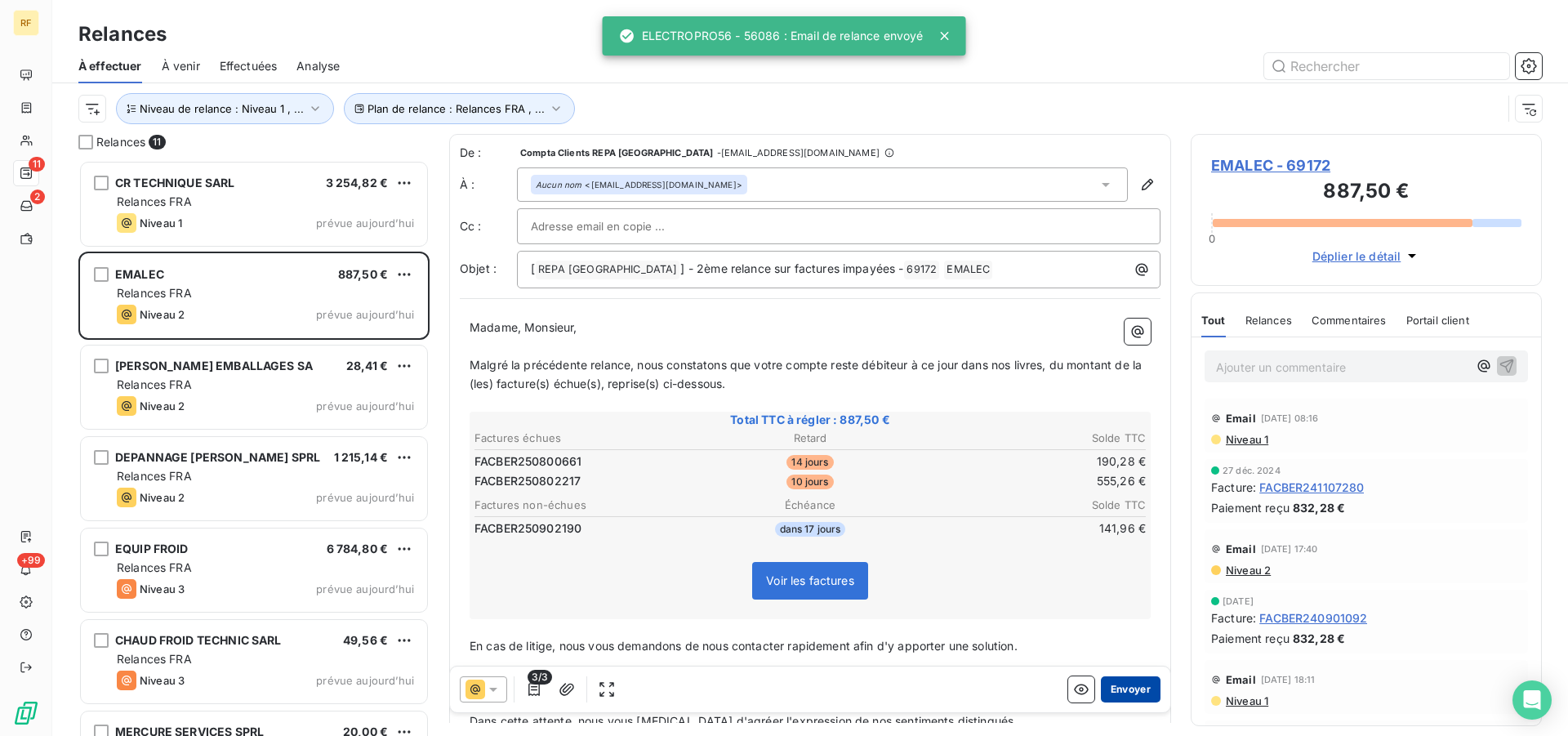
click at [1129, 690] on button "Envoyer" at bounding box center [1130, 690] width 60 height 26
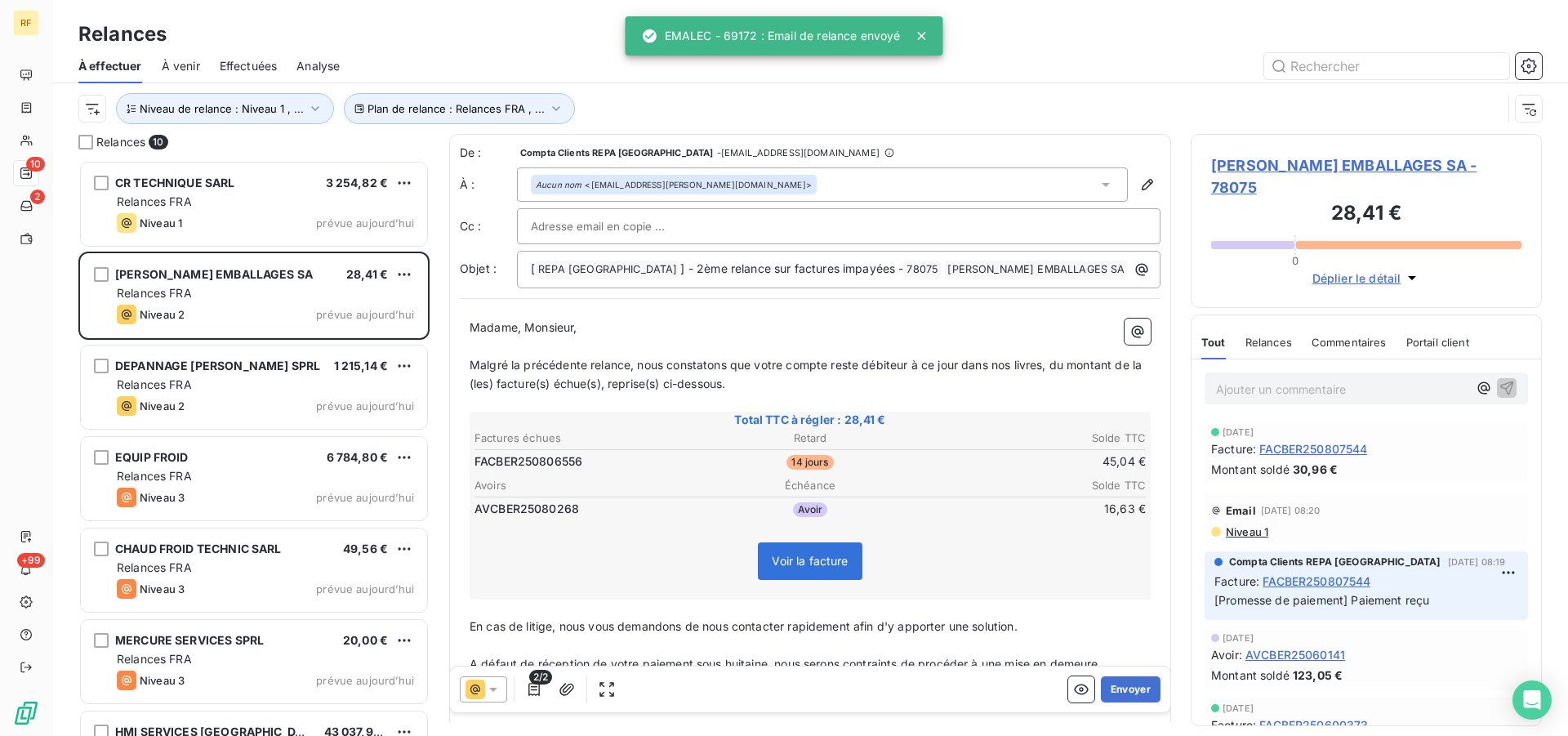
click at [1129, 690] on button "Envoyer" at bounding box center [1130, 690] width 60 height 26
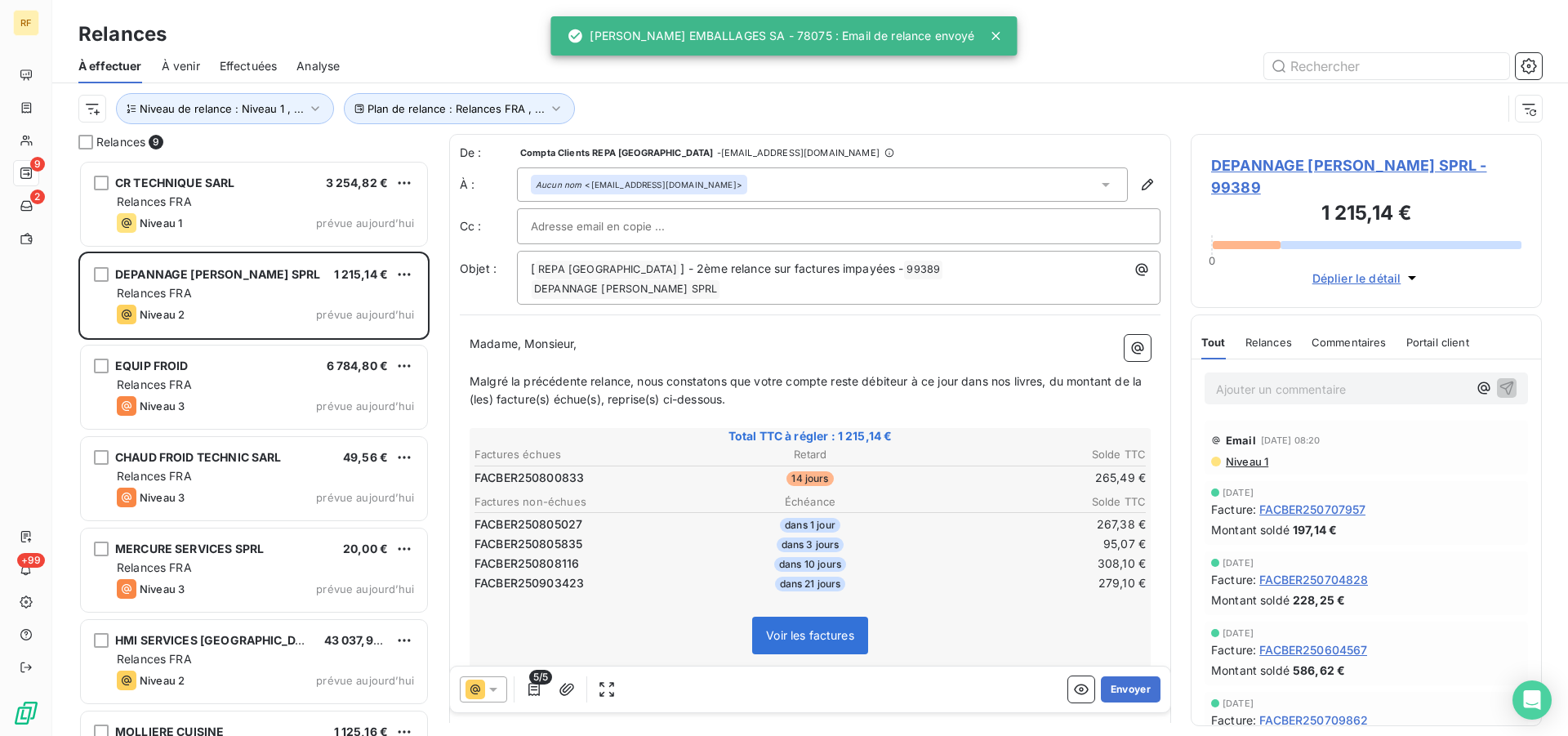
click at [1129, 690] on button "Envoyer" at bounding box center [1130, 690] width 60 height 26
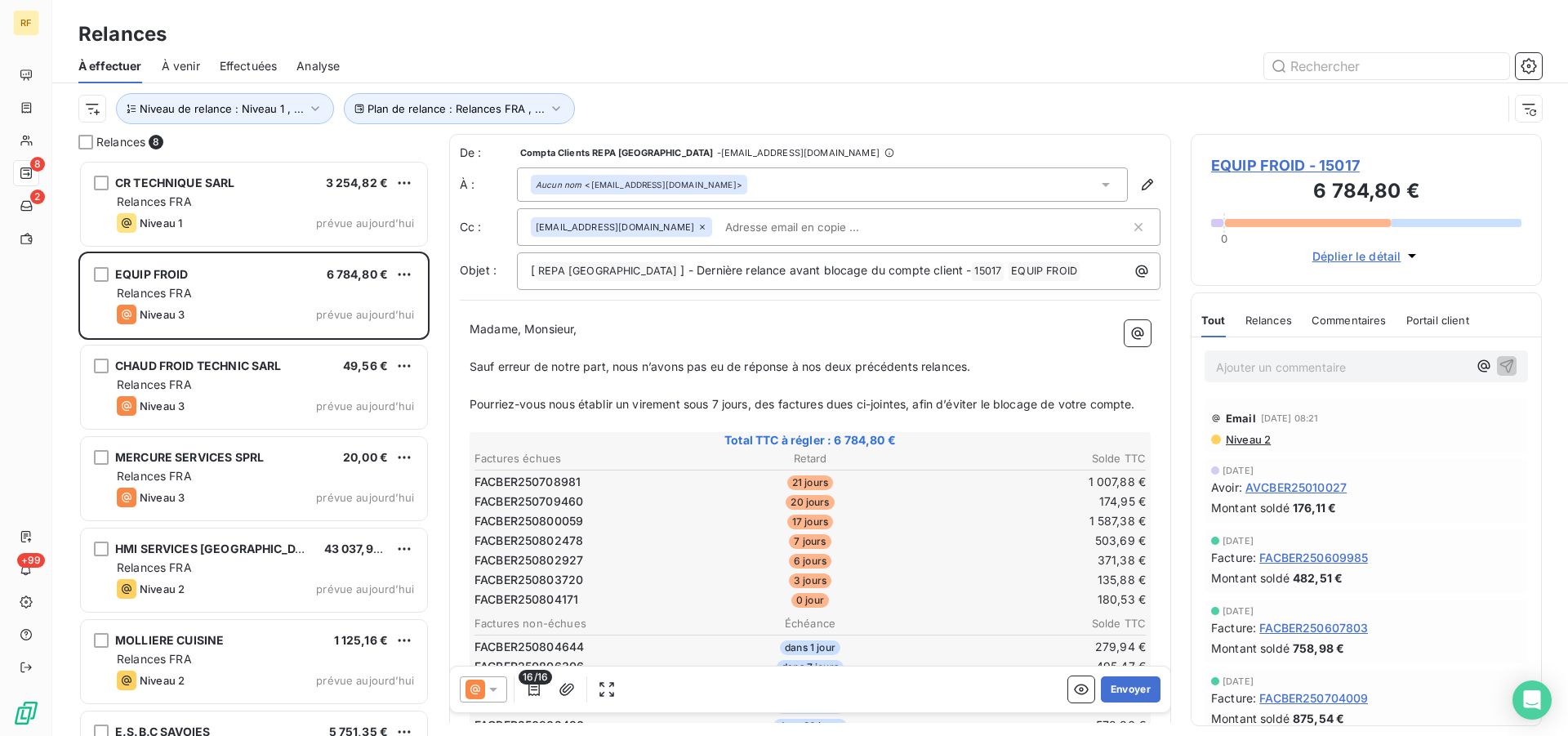
click at [1015, 367] on p "Sauf erreur de notre part, nous n’avons pas eu de réponse à nos deux précédents…" at bounding box center [810, 367] width 681 height 19
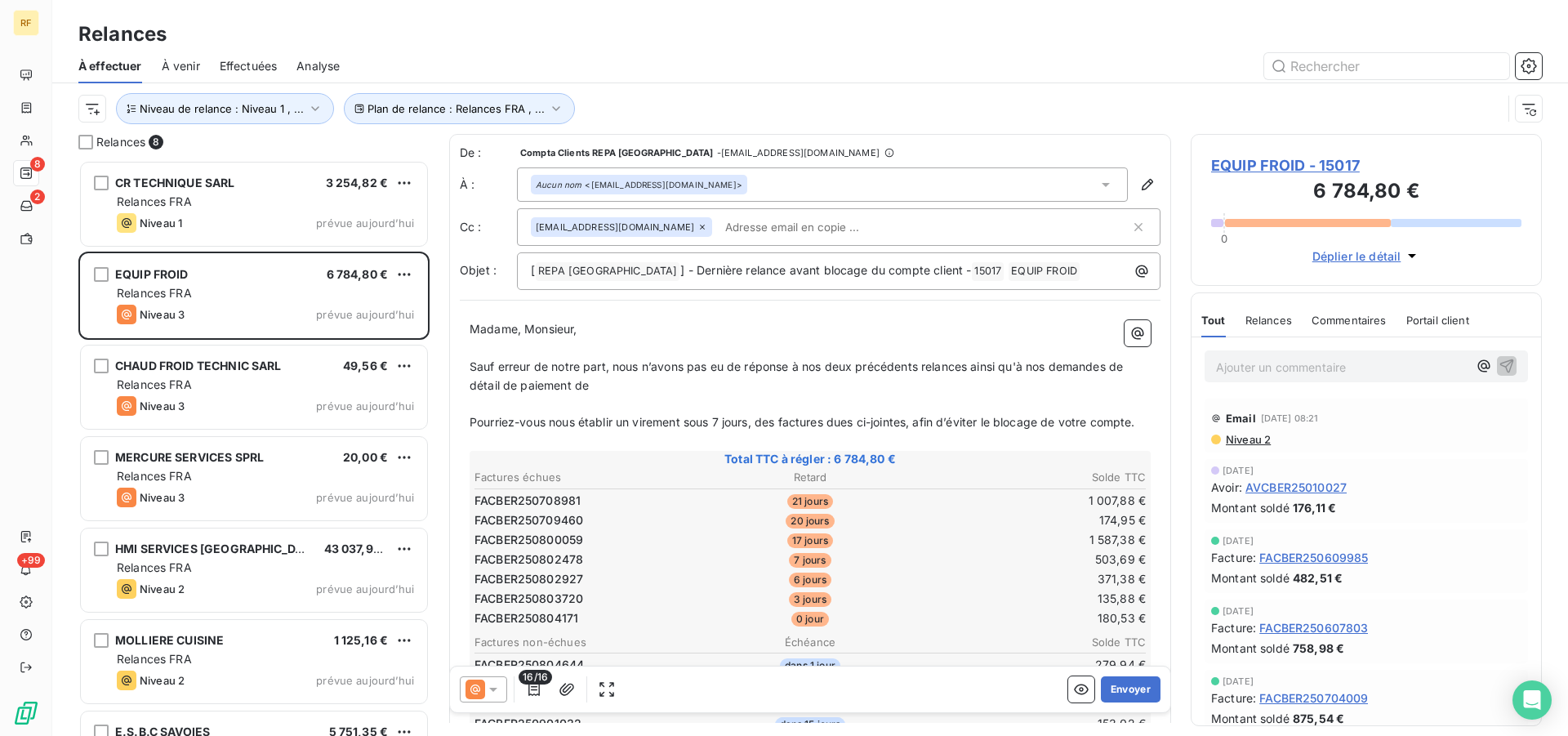
scroll to position [562, 337]
click at [630, 387] on p "Sauf erreur de notre part, nous n’avons pas eu de réponse à nos deux précédents…" at bounding box center [810, 376] width 681 height 38
click at [665, 385] on span "Sauf erreur de notre part, nous n’avons pas eu de réponse à nos deux précédents…" at bounding box center [798, 376] width 656 height 33
click at [729, 376] on p "Sauf erreur de notre part, nous n’avons pas eu de réponse à nos deux précédents…" at bounding box center [810, 376] width 681 height 38
click at [714, 389] on span "Sauf erreur de notre part, nous n’avons pas eu de réponse à nos deux précédents…" at bounding box center [798, 376] width 656 height 33
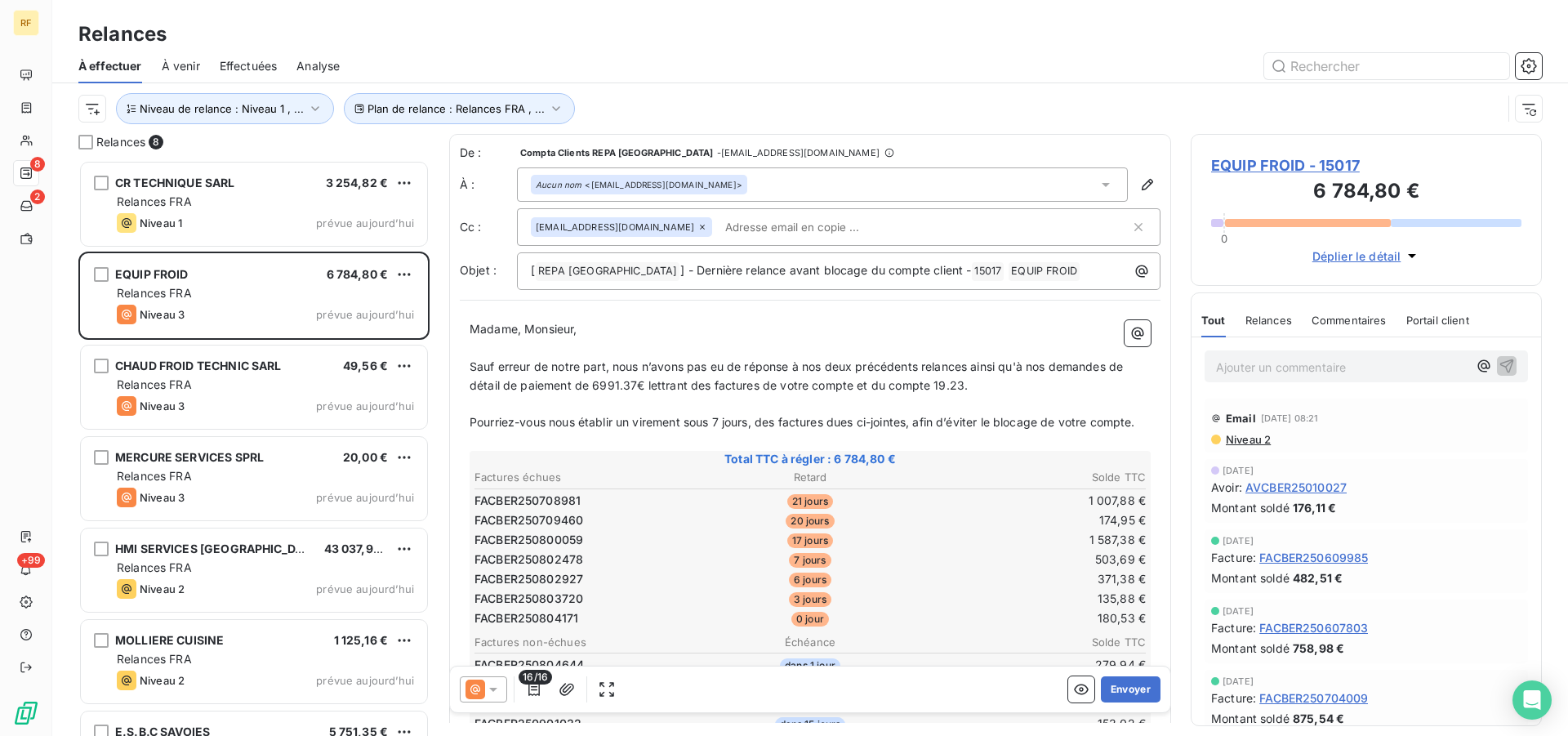
click at [657, 389] on span "Sauf erreur de notre part, nous n’avons pas eu de réponse à nos deux précédents…" at bounding box center [798, 376] width 656 height 33
click at [558, 390] on span "Sauf erreur de notre part, nous n’avons pas eu de réponse à nos deux précédents…" at bounding box center [798, 376] width 656 height 33
click at [574, 387] on span "Sauf erreur de notre part, nous n’avons pas eu de réponse à nos deux précédents…" at bounding box center [798, 376] width 656 height 33
drag, startPoint x: 590, startPoint y: 389, endPoint x: 602, endPoint y: 396, distance: 13.9
click at [590, 388] on span "Sauf erreur de notre part, nous n’avons pas eu de réponse à nos deux précédents…" at bounding box center [798, 376] width 656 height 33
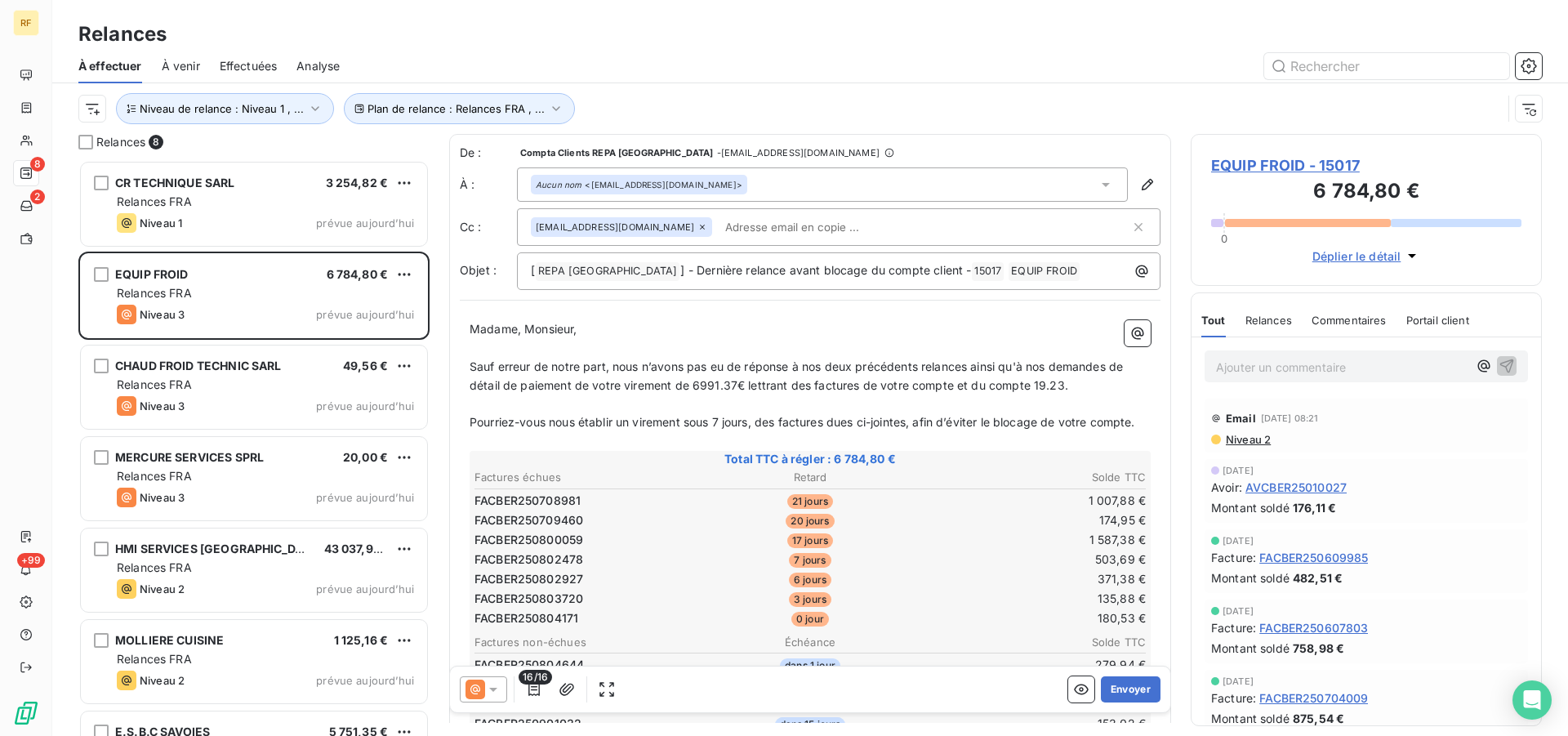
click at [1048, 388] on span "Sauf erreur de notre part, nous n’avons pas eu de réponse à nos deux précédents…" at bounding box center [798, 376] width 656 height 33
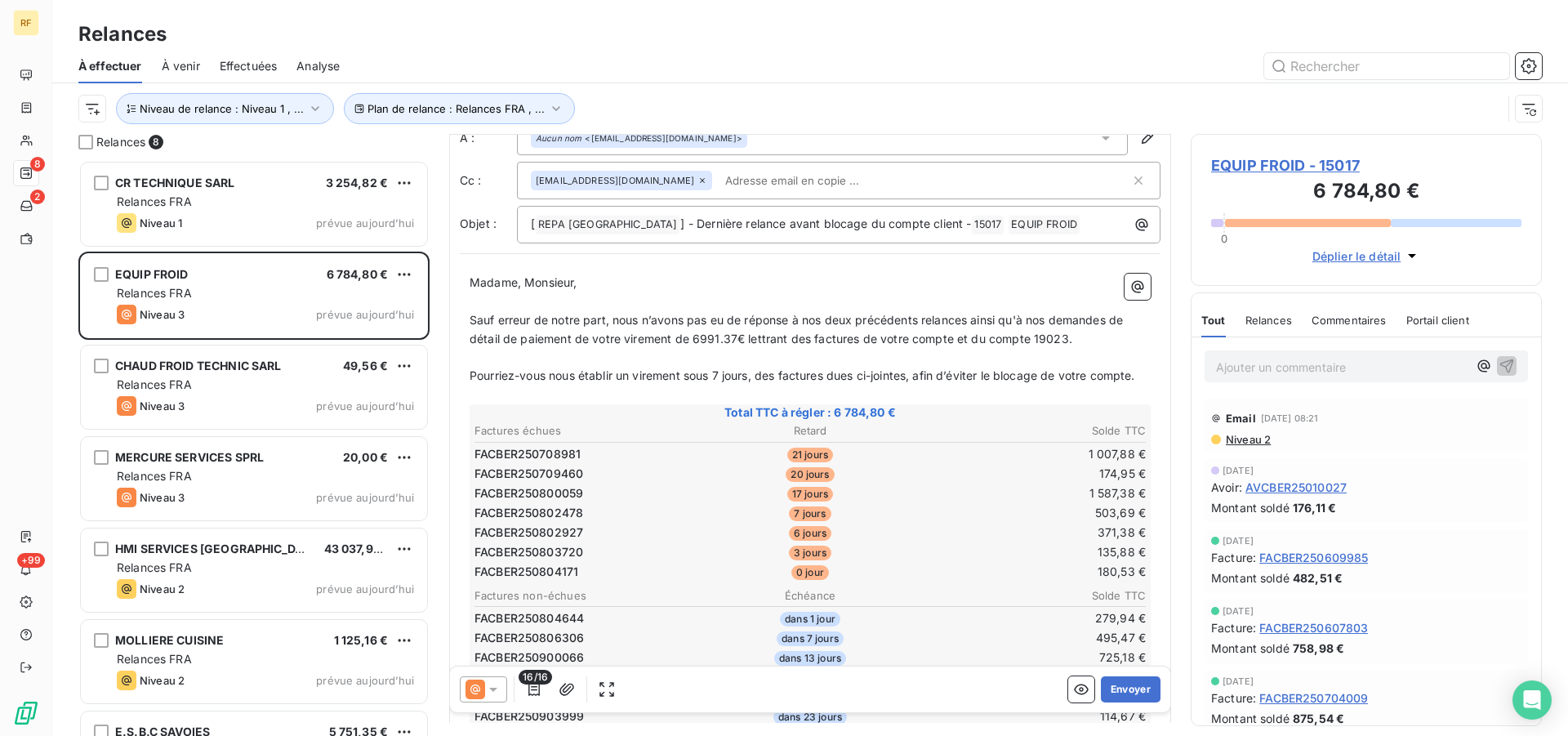
scroll to position [84, 0]
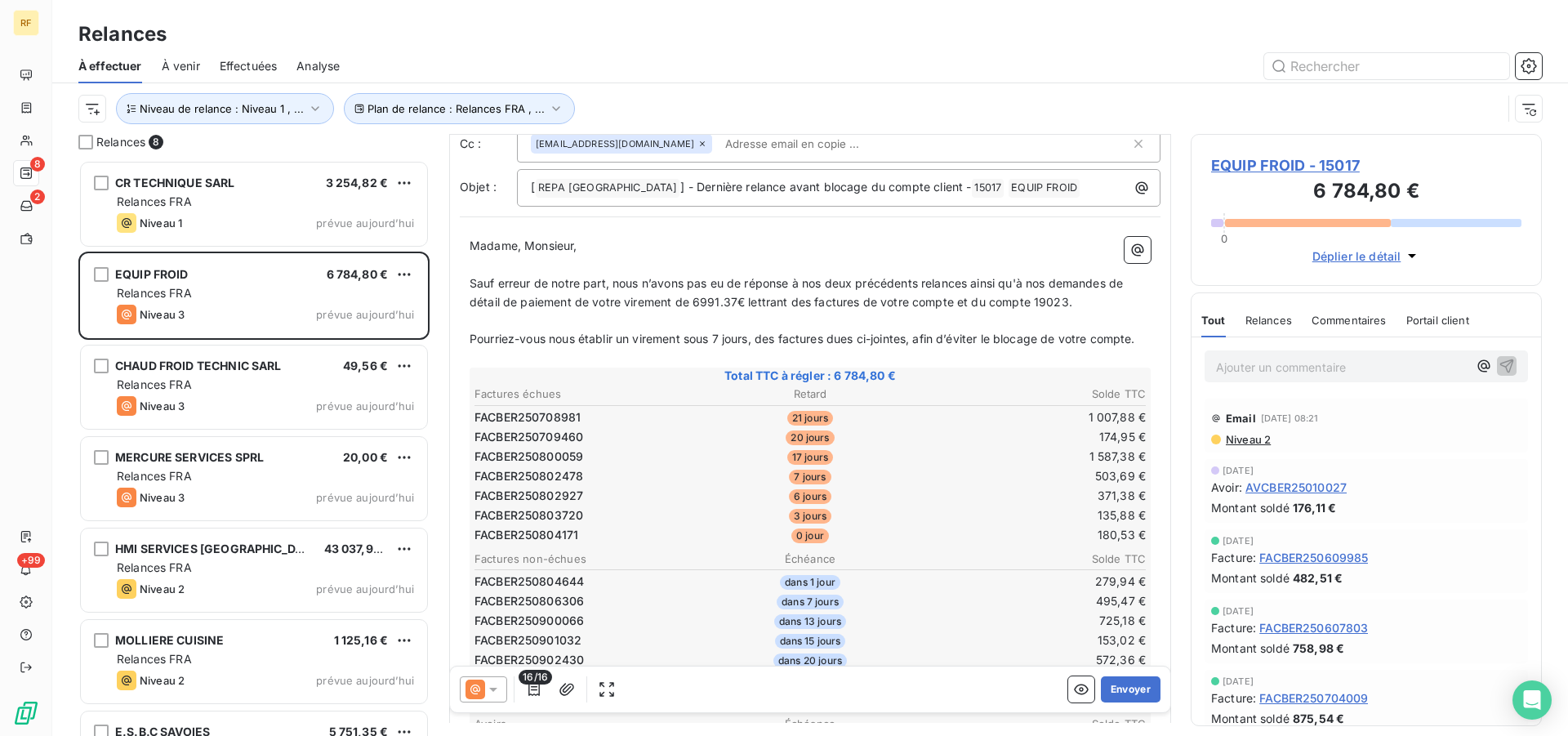
drag, startPoint x: 582, startPoint y: 341, endPoint x: 589, endPoint y: 348, distance: 9.9
click at [582, 340] on span "Pourriez-vous nous établir un virement sous 7 jours, des factures dues ci-joint…" at bounding box center [802, 338] width 665 height 14
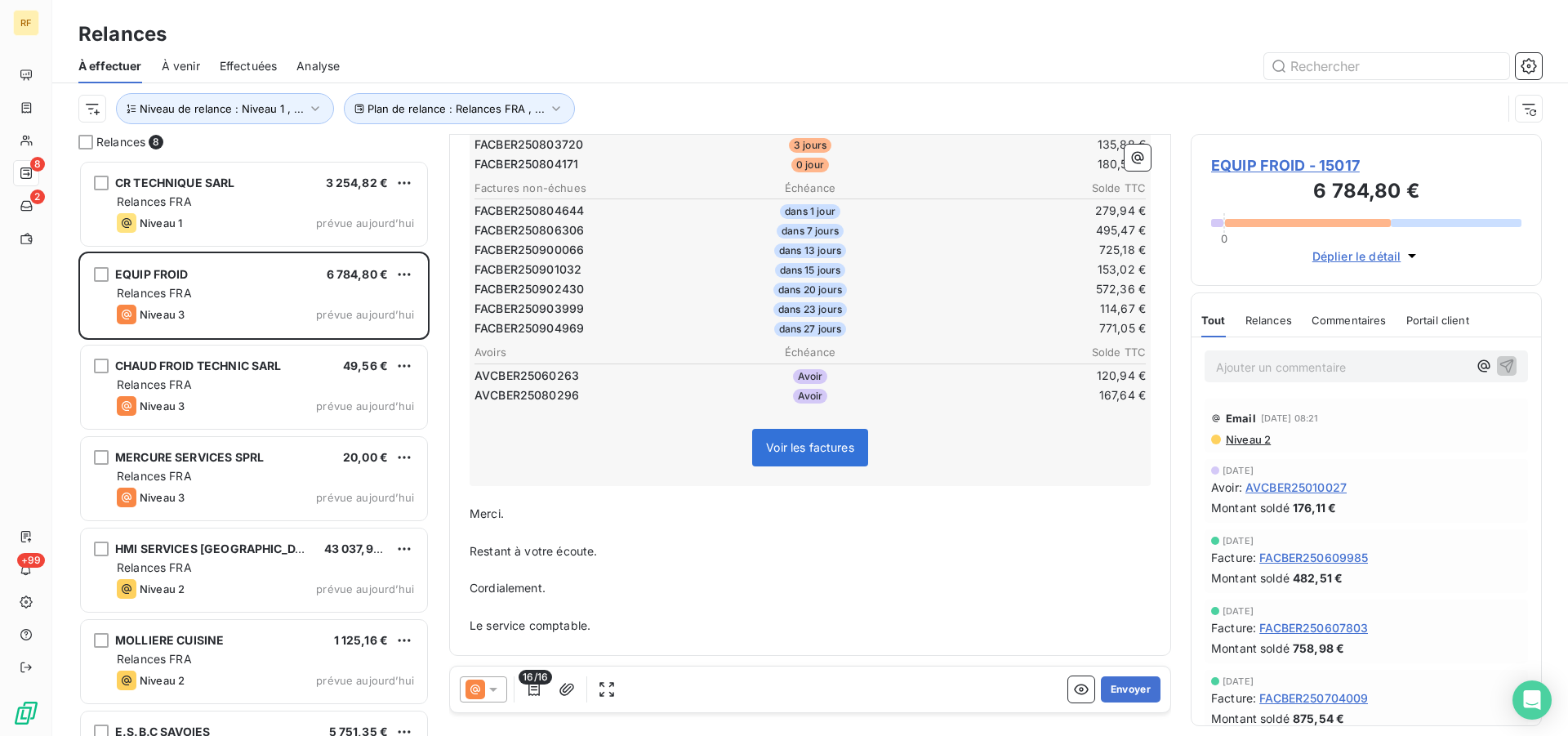
scroll to position [0, 0]
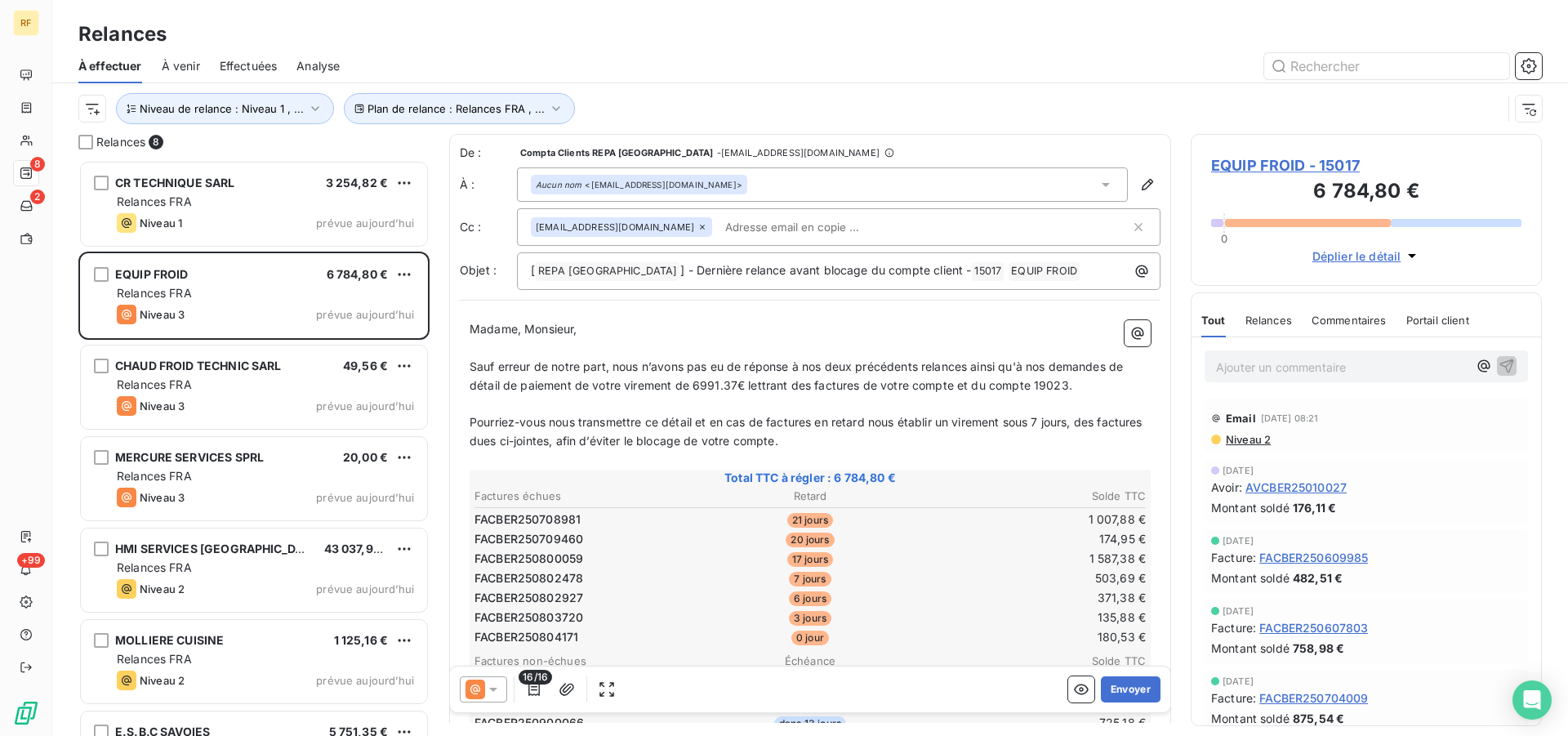
click at [772, 387] on span "Sauf erreur de notre part, nous n’avons pas eu de réponse à nos deux précédents…" at bounding box center [798, 376] width 656 height 33
